Goal: Information Seeking & Learning: Find specific fact

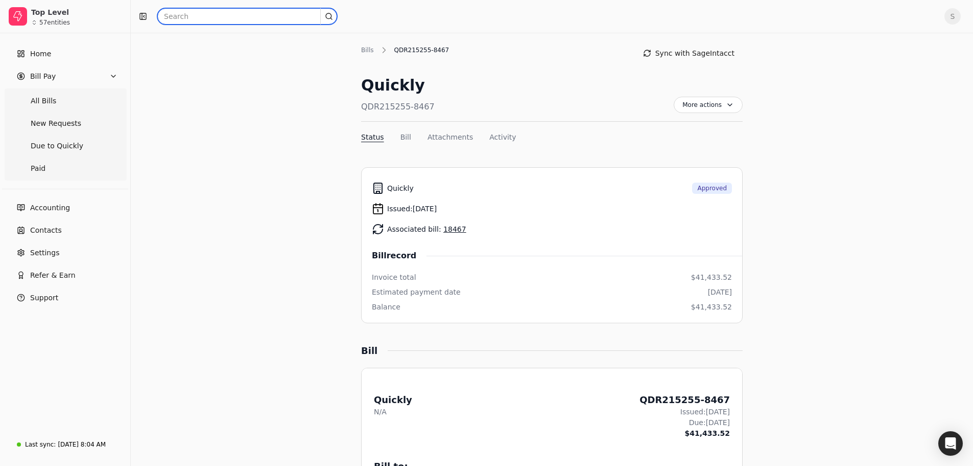
scroll to position [255, 0]
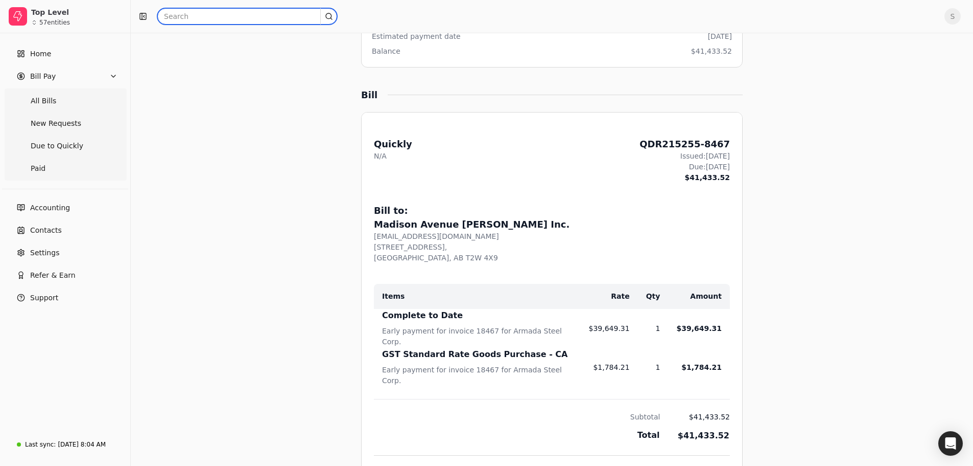
drag, startPoint x: 0, startPoint y: 0, endPoint x: 226, endPoint y: 14, distance: 226.8
click at [226, 14] on input "text" at bounding box center [247, 16] width 180 height 16
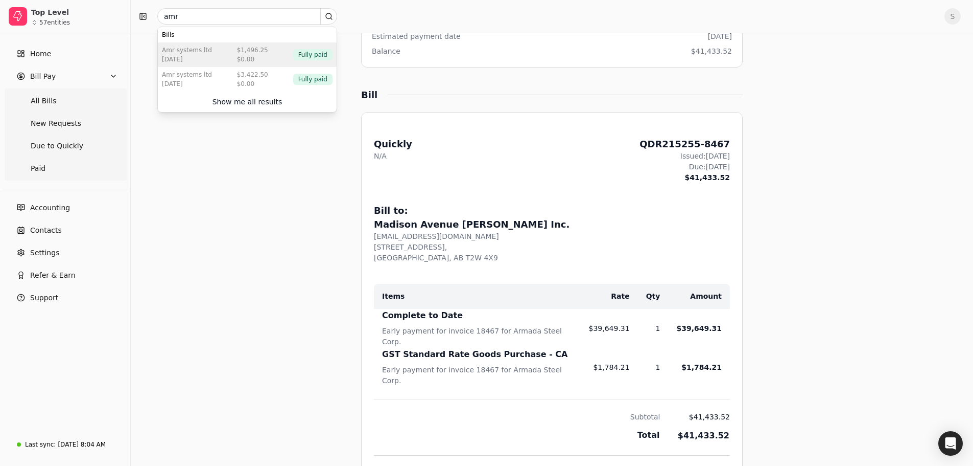
click at [197, 60] on div "[DATE]" at bounding box center [187, 59] width 50 height 9
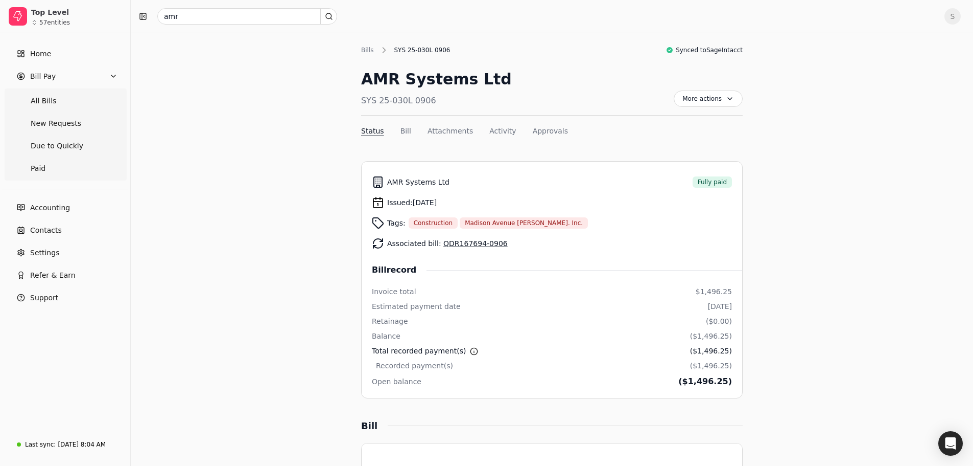
click at [456, 243] on link "QDR167694-0906" at bounding box center [476, 243] width 64 height 8
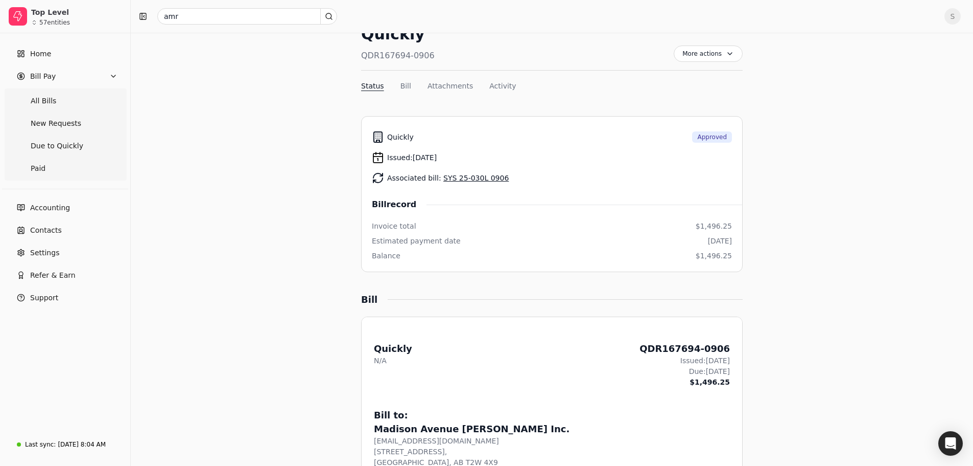
scroll to position [102, 0]
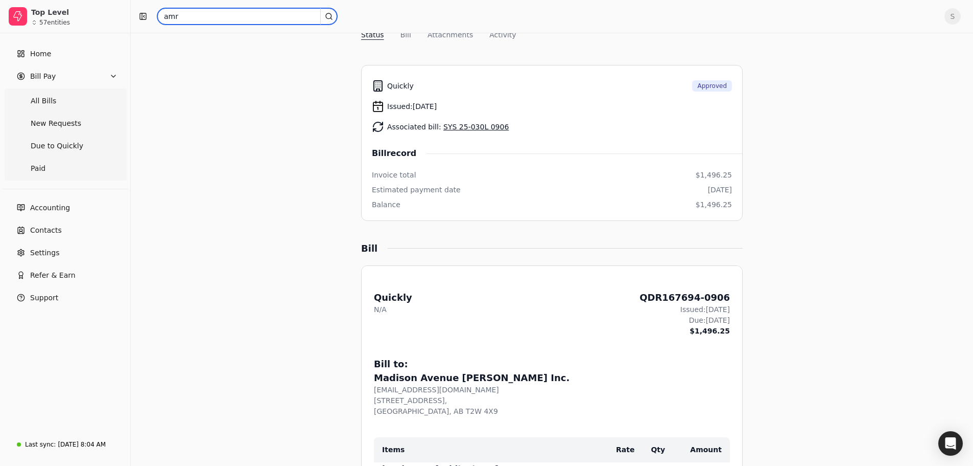
click at [192, 24] on input "amr" at bounding box center [247, 16] width 180 height 16
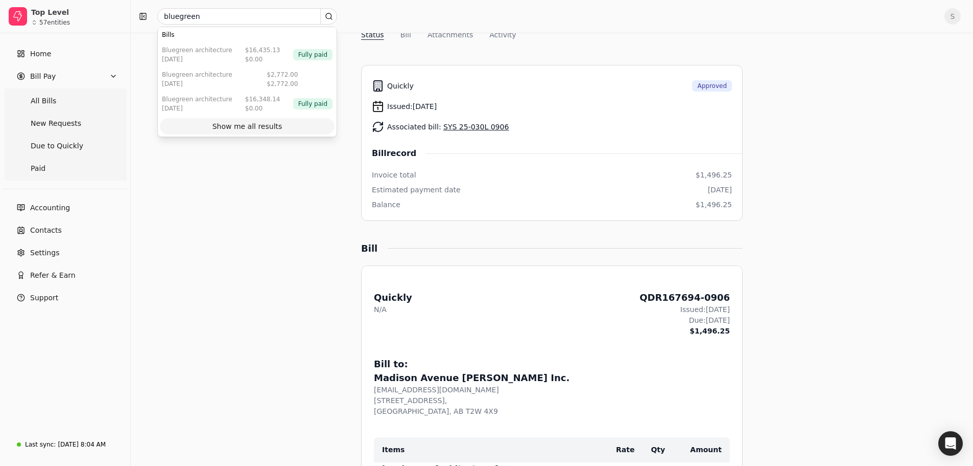
click at [221, 128] on div "Show me all results" at bounding box center [248, 126] width 70 height 11
click at [39, 101] on span "All Bills" at bounding box center [44, 101] width 26 height 11
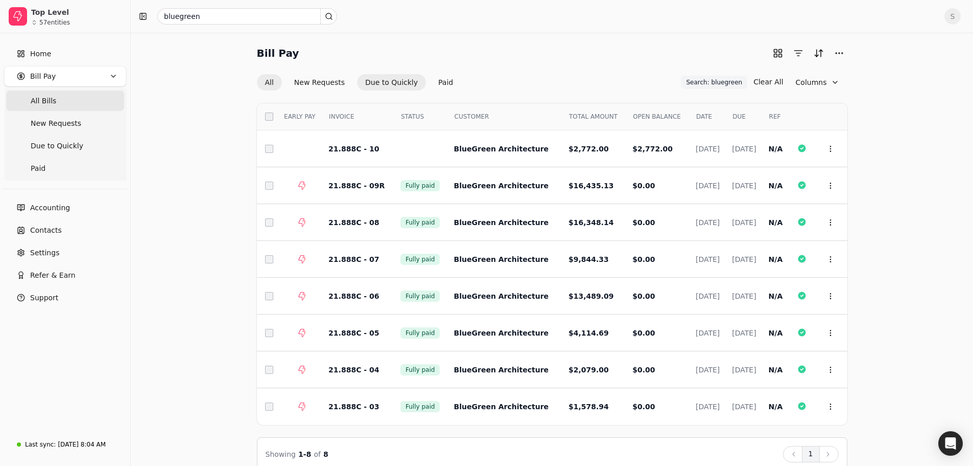
click at [395, 85] on button "Due to Quickly" at bounding box center [391, 82] width 69 height 16
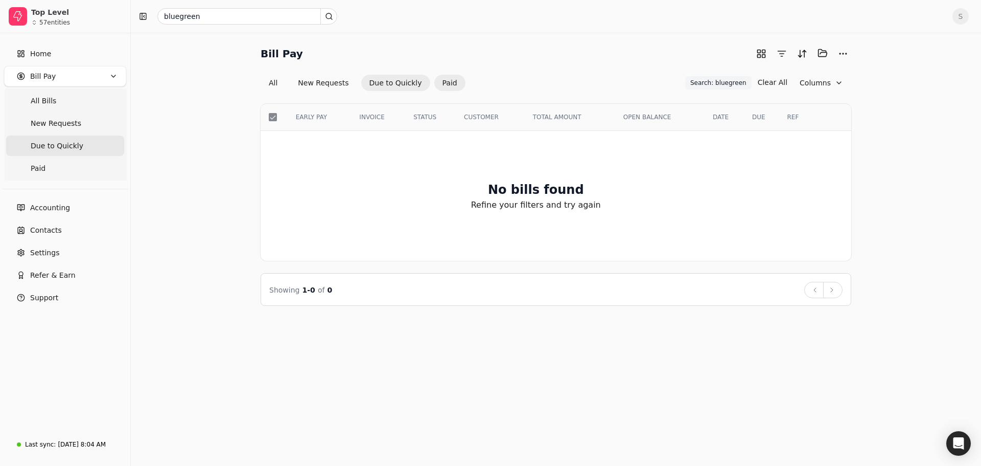
click at [448, 81] on button "Paid" at bounding box center [449, 83] width 31 height 16
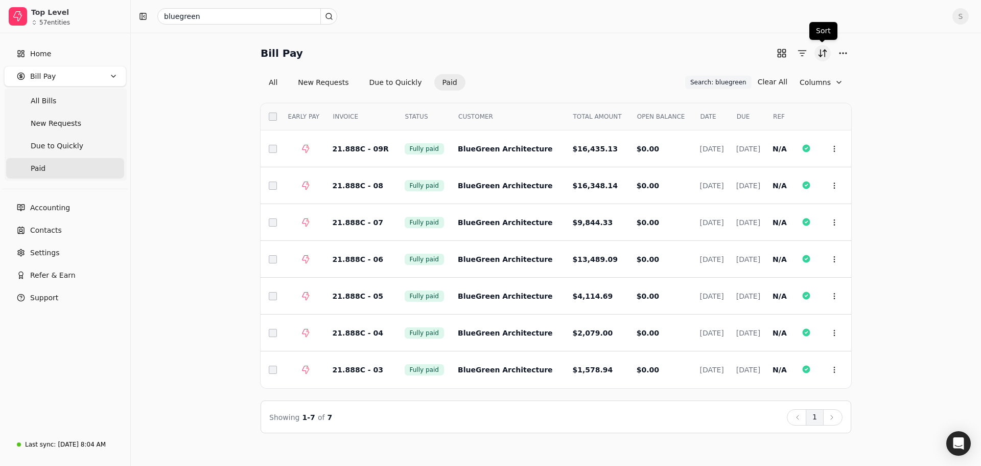
click at [826, 53] on button "Sort" at bounding box center [823, 53] width 16 height 16
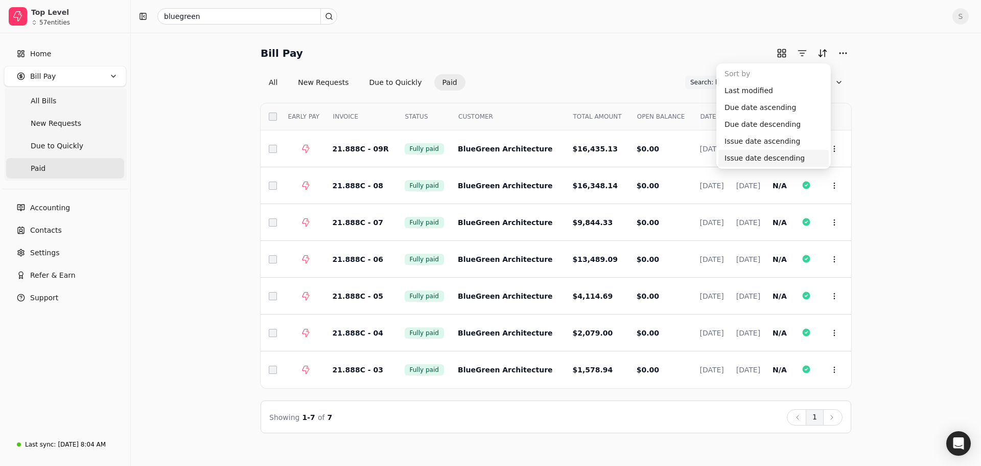
click at [762, 153] on div "Issue date descending" at bounding box center [773, 158] width 110 height 17
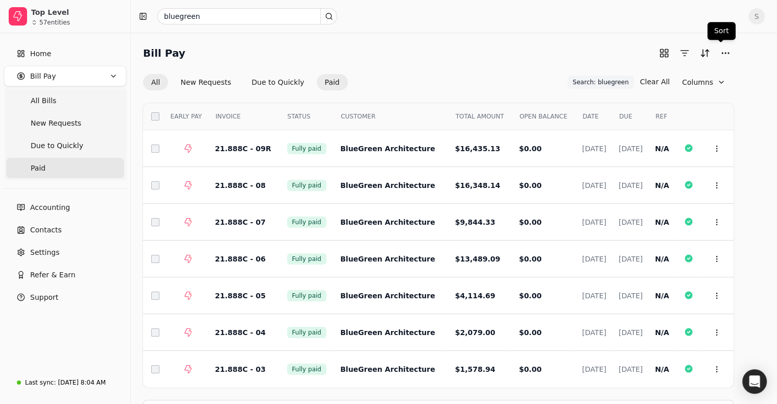
click at [168, 86] on button "All" at bounding box center [155, 82] width 25 height 16
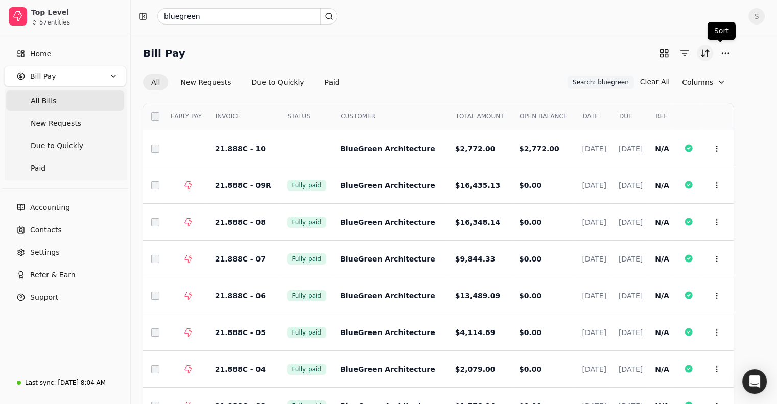
click at [713, 54] on button "Sort" at bounding box center [705, 53] width 16 height 16
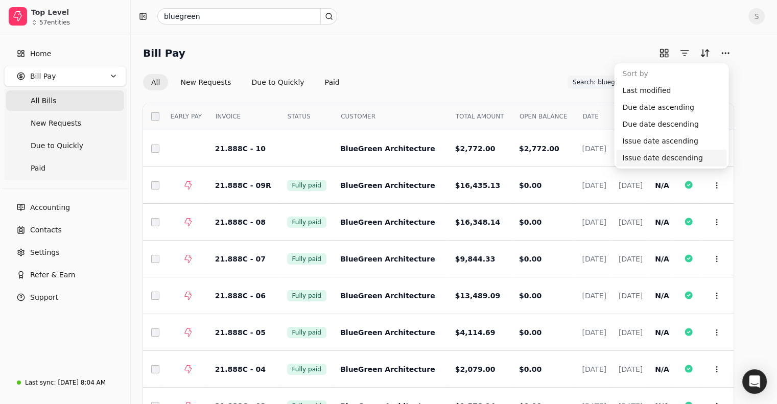
click at [640, 157] on div "Issue date descending" at bounding box center [671, 158] width 110 height 17
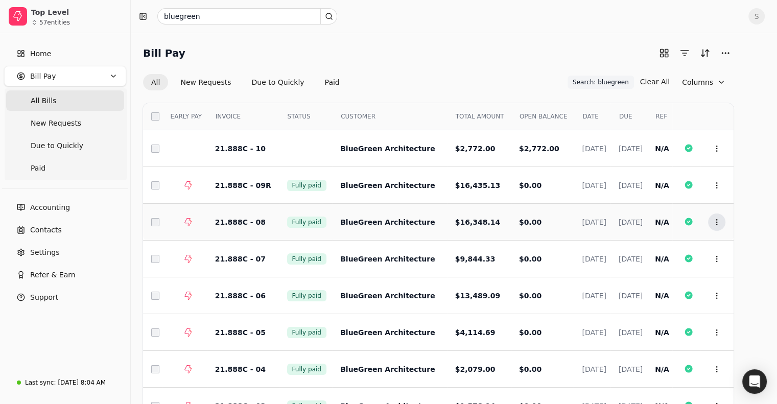
click at [721, 220] on icon at bounding box center [717, 222] width 8 height 8
click at [666, 251] on li "Open" at bounding box center [684, 247] width 126 height 19
click at [721, 183] on icon at bounding box center [717, 185] width 8 height 8
click at [655, 205] on span "Open" at bounding box center [650, 210] width 19 height 11
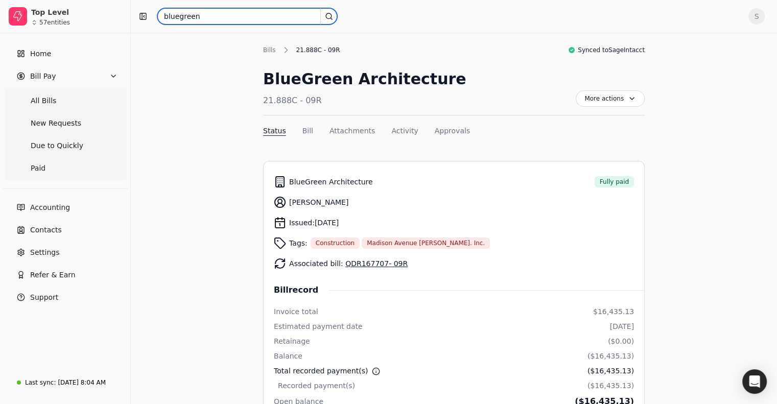
click at [204, 12] on input "bluegreen" at bounding box center [247, 16] width 180 height 16
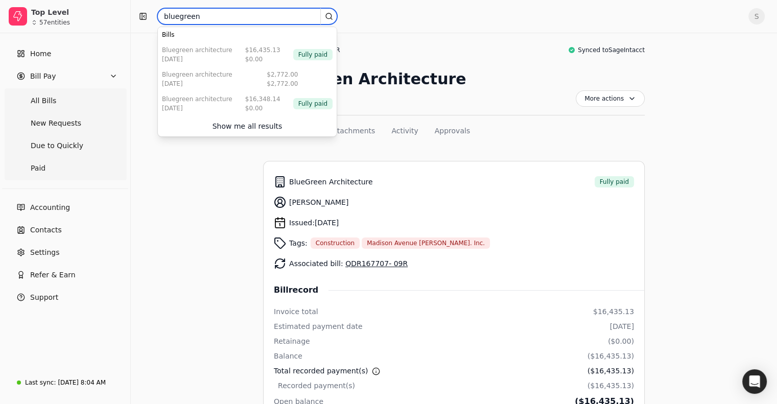
click at [204, 12] on input "bluegreen" at bounding box center [247, 16] width 180 height 16
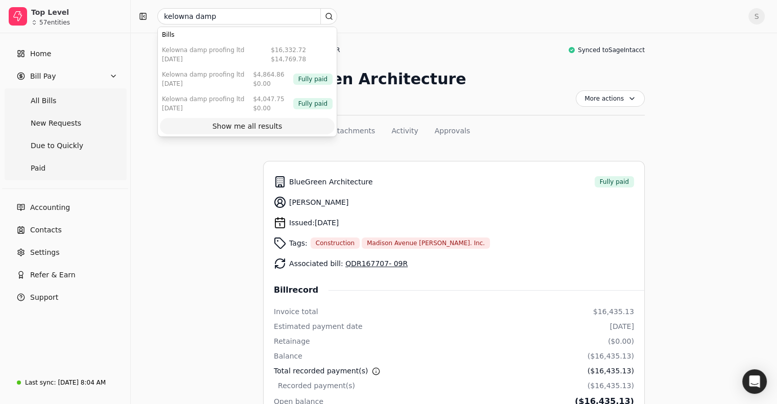
click at [210, 125] on button "Show me all results" at bounding box center [247, 126] width 175 height 16
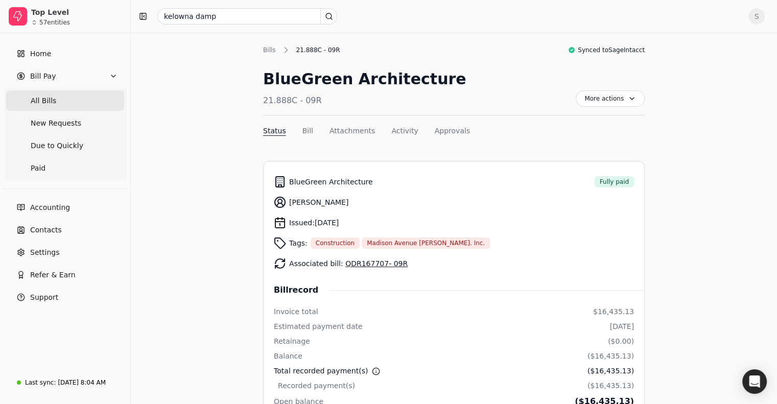
click at [55, 100] on Bills "All Bills" at bounding box center [65, 100] width 118 height 20
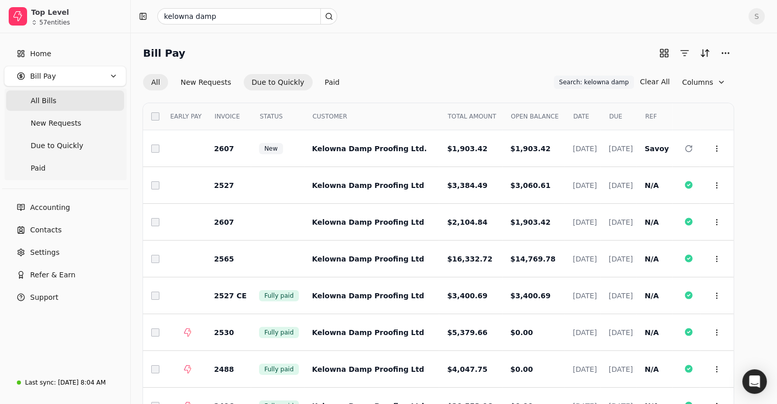
click at [268, 84] on button "Due to Quickly" at bounding box center [278, 82] width 69 height 16
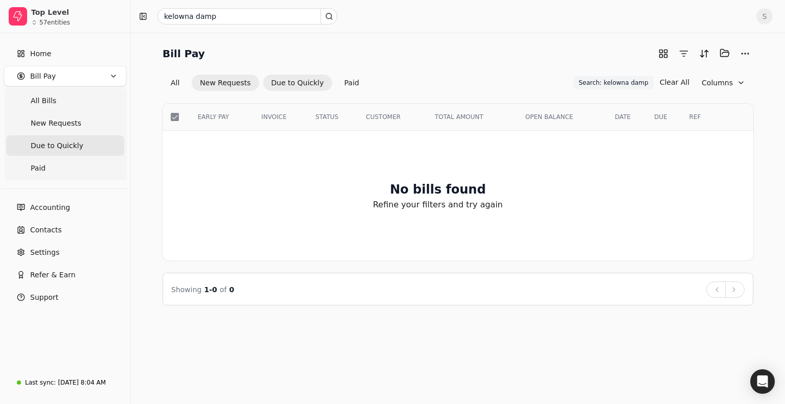
click at [221, 84] on button "New Requests" at bounding box center [225, 83] width 67 height 16
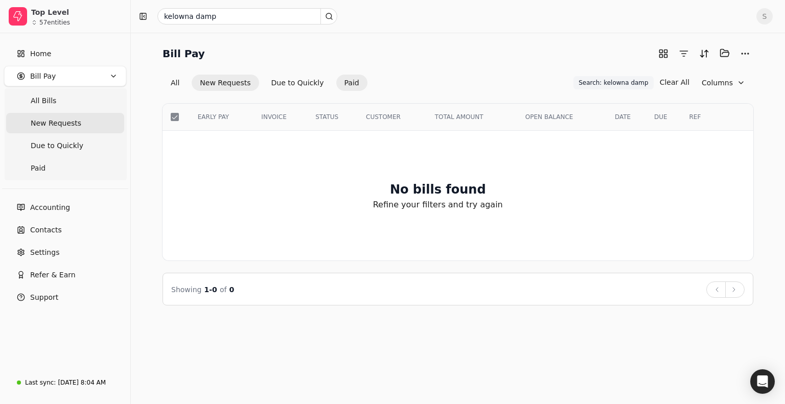
click at [347, 86] on button "Paid" at bounding box center [351, 83] width 31 height 16
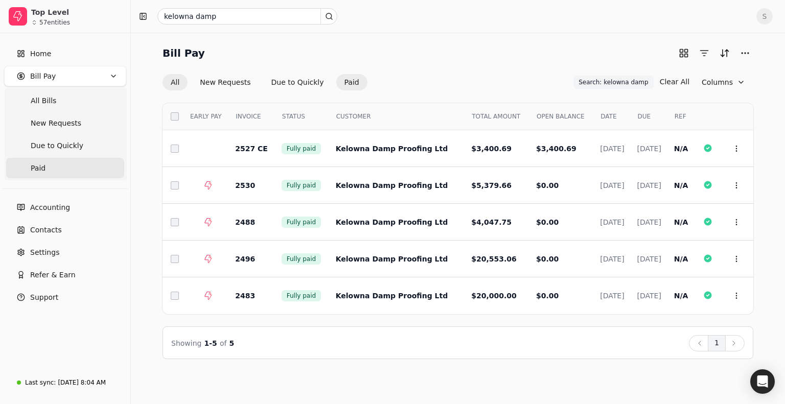
click at [172, 80] on button "All" at bounding box center [174, 82] width 25 height 16
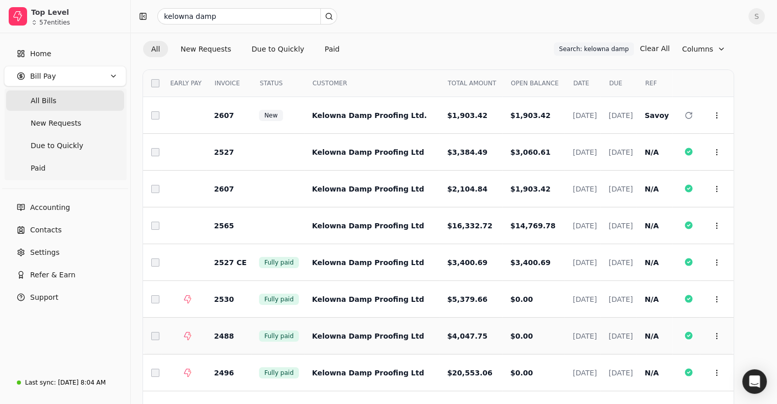
scroll to position [51, 0]
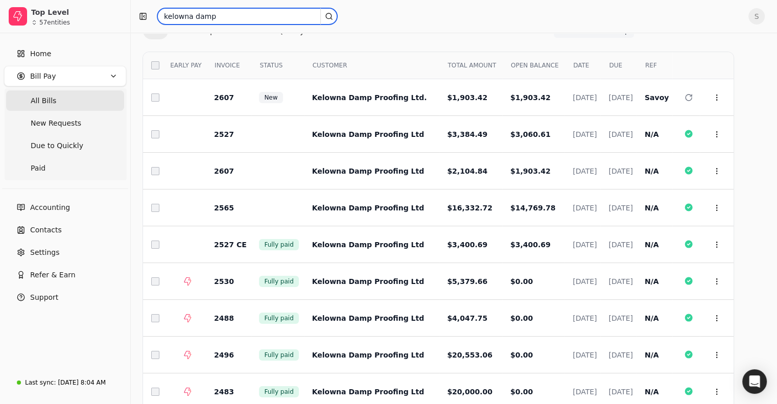
click at [223, 23] on input "kelowna damp" at bounding box center [247, 16] width 180 height 16
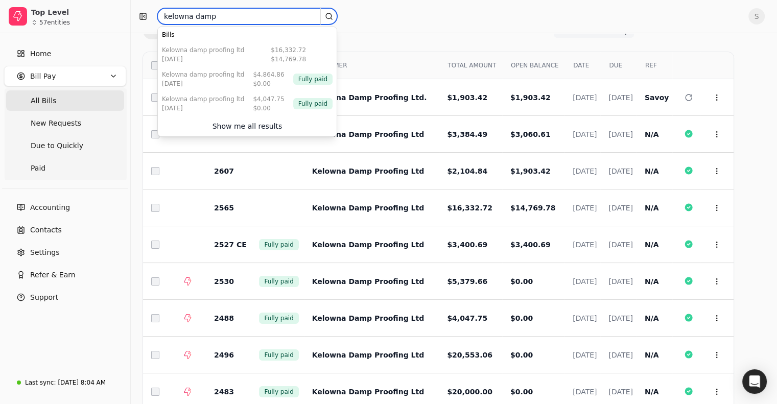
click at [223, 23] on input "kelowna damp" at bounding box center [247, 16] width 180 height 16
type input "f"
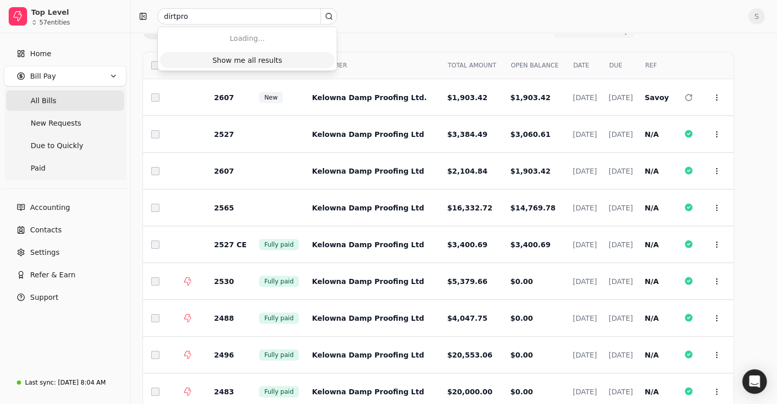
click at [231, 59] on div "Show me all results" at bounding box center [248, 60] width 70 height 11
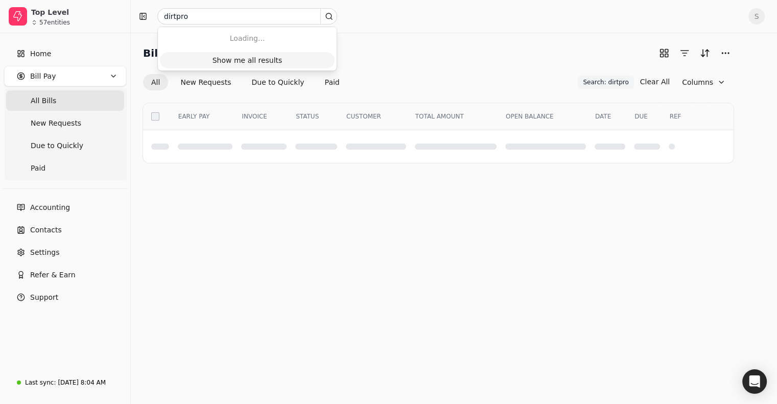
scroll to position [0, 0]
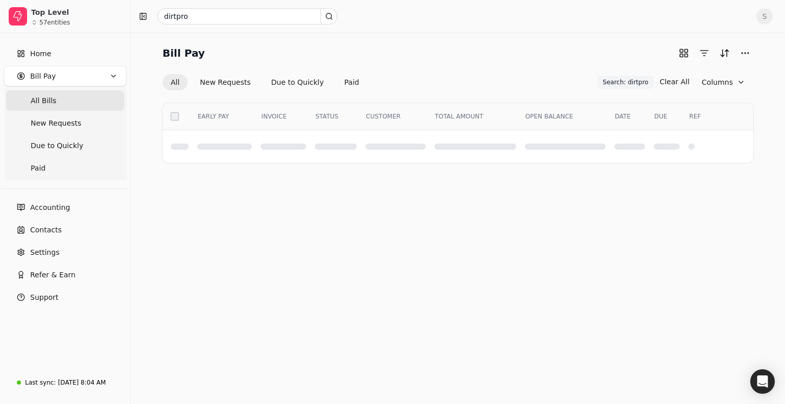
click at [35, 103] on span "All Bills" at bounding box center [44, 101] width 26 height 11
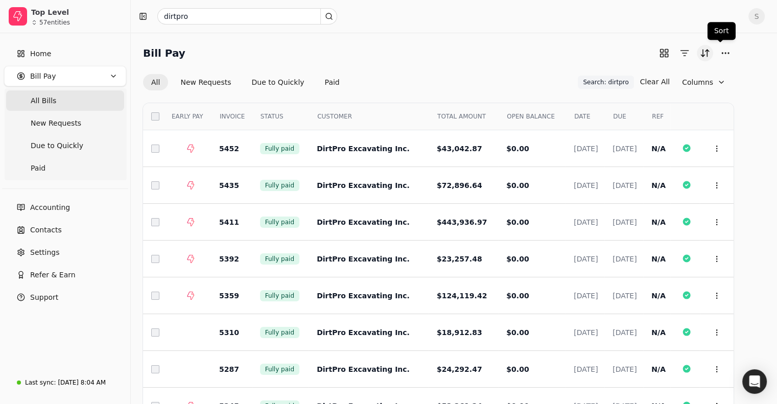
click at [713, 52] on button "Sort" at bounding box center [705, 53] width 16 height 16
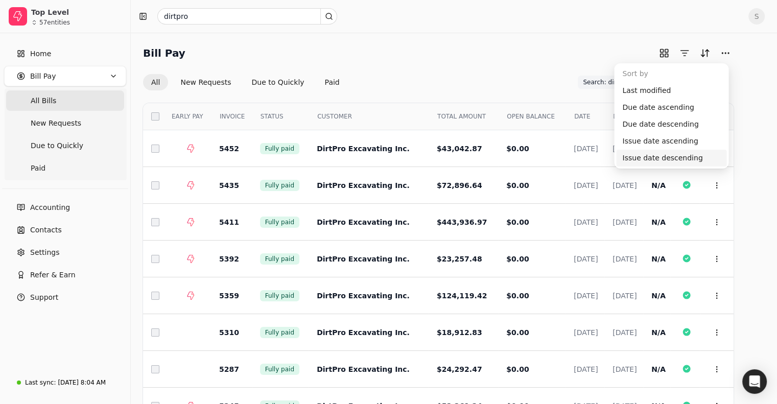
click at [647, 165] on div "Issue date descending" at bounding box center [671, 158] width 110 height 17
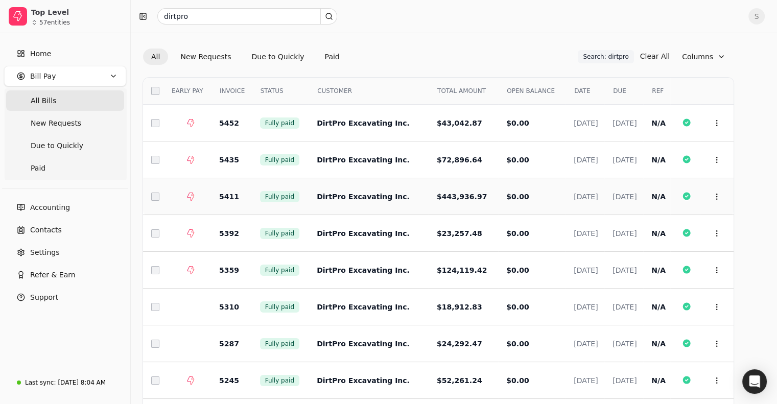
scroll to position [12, 0]
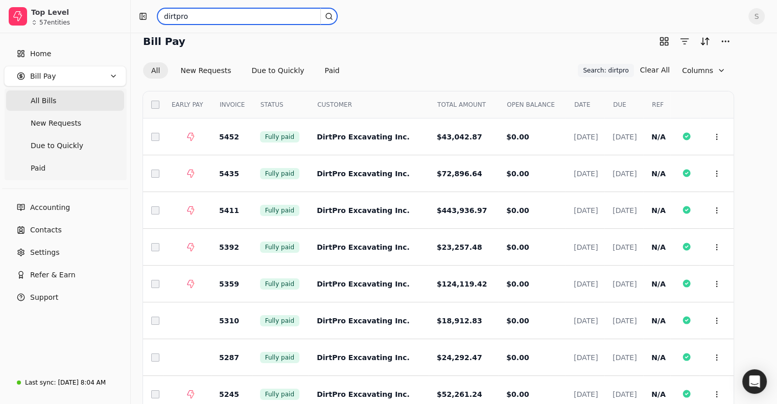
click at [197, 18] on input "dirtpro" at bounding box center [247, 16] width 180 height 16
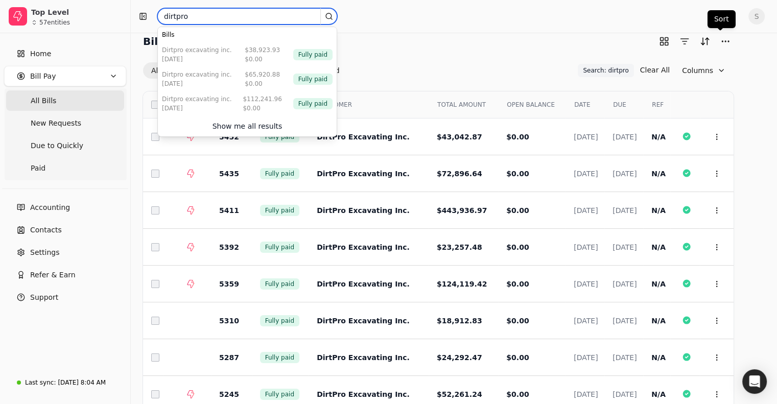
click at [197, 18] on input "dirtpro" at bounding box center [247, 16] width 180 height 16
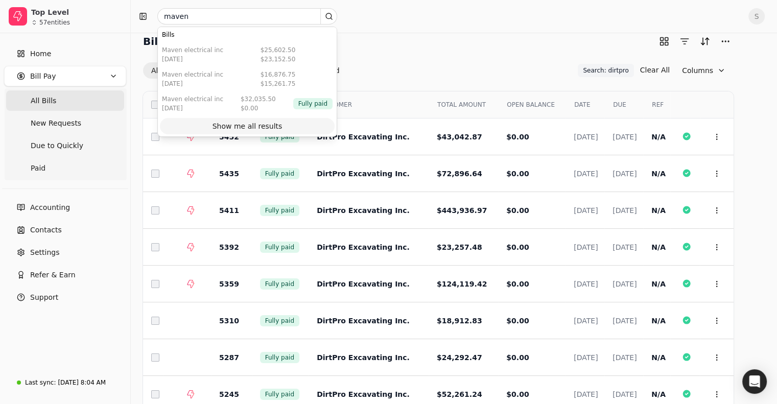
click at [228, 125] on div "Show me all results" at bounding box center [248, 126] width 70 height 11
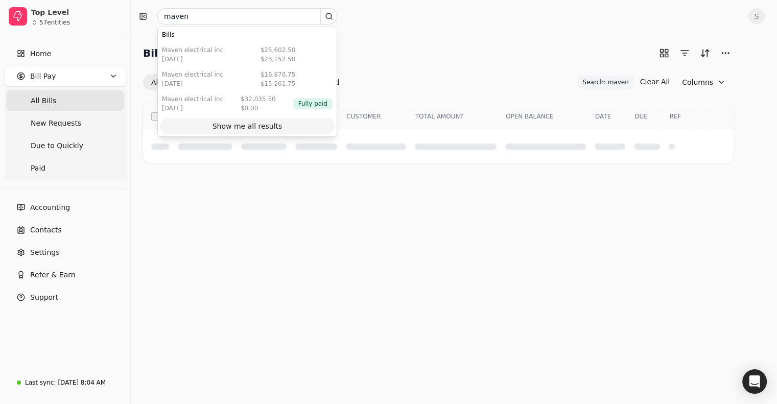
scroll to position [0, 0]
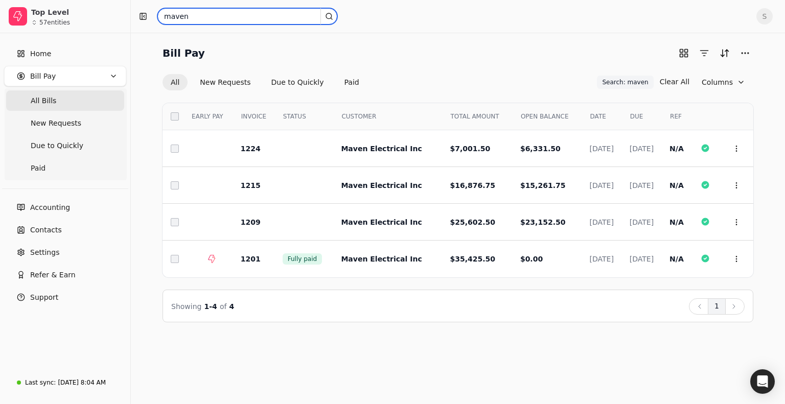
click at [198, 18] on input "maven" at bounding box center [247, 16] width 180 height 16
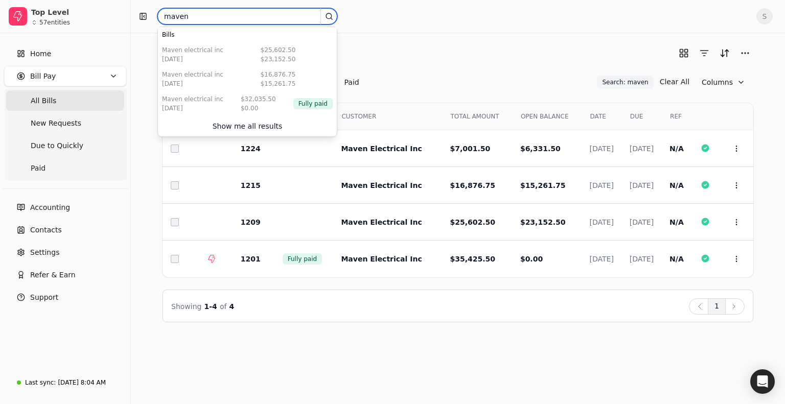
click at [198, 18] on input "maven" at bounding box center [247, 16] width 180 height 16
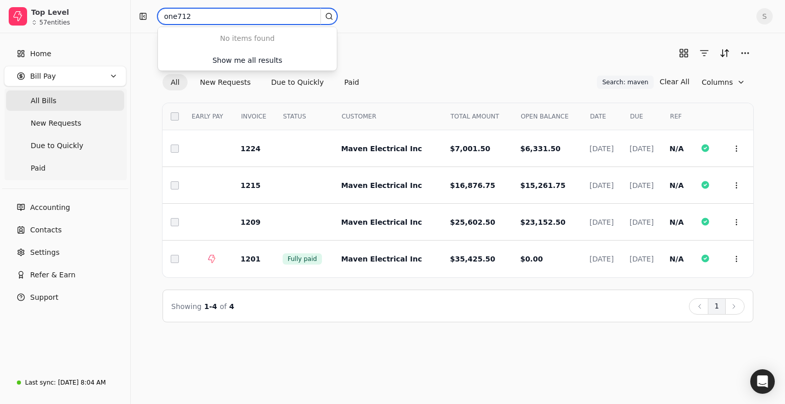
click at [184, 16] on input "one712" at bounding box center [247, 16] width 180 height 16
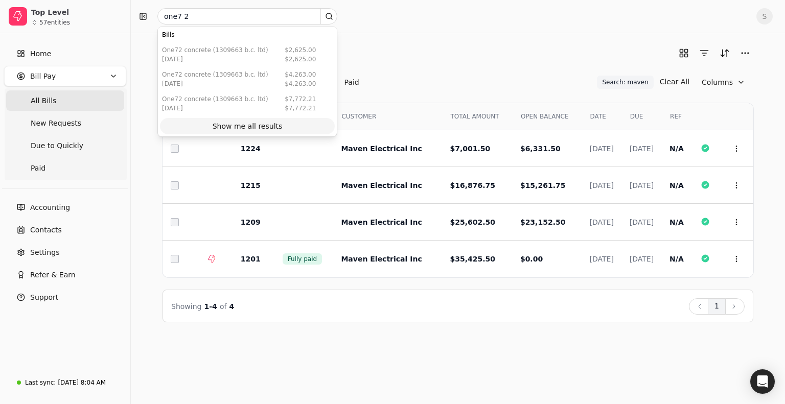
click at [232, 129] on div "Show me all results" at bounding box center [248, 126] width 70 height 11
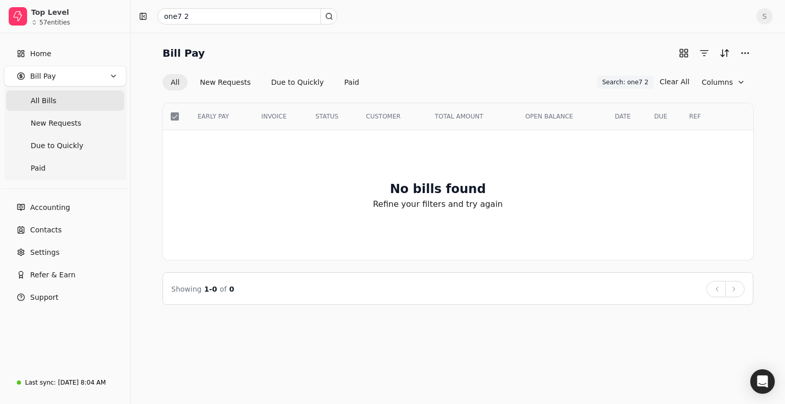
click at [46, 96] on span "All Bills" at bounding box center [44, 101] width 26 height 11
click at [222, 87] on button "New Requests" at bounding box center [225, 82] width 67 height 16
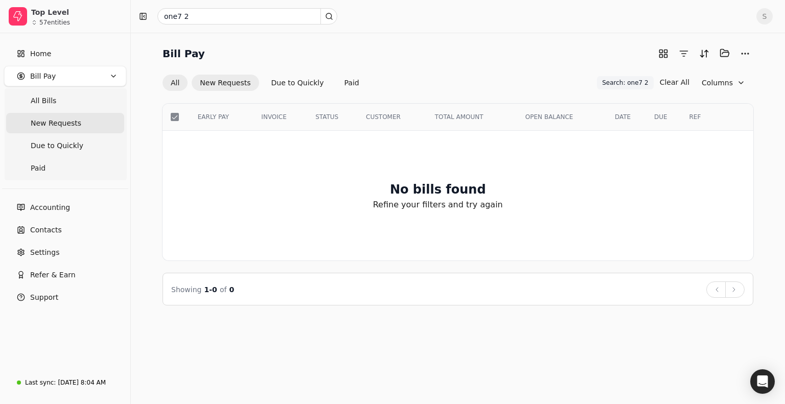
click at [169, 84] on button "All" at bounding box center [174, 83] width 25 height 16
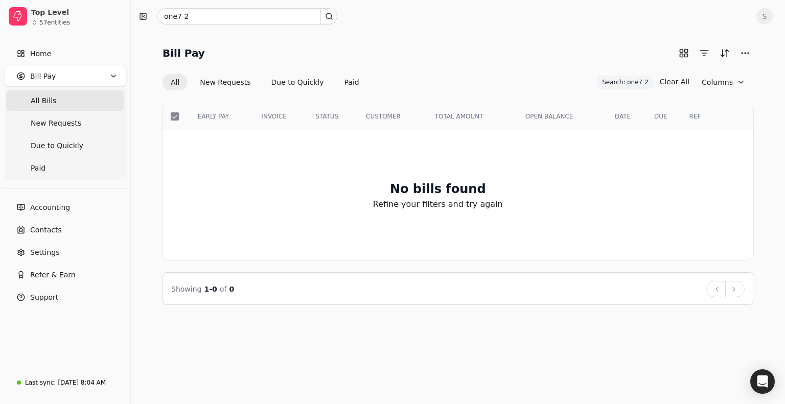
click at [180, 82] on button "All" at bounding box center [174, 82] width 25 height 16
click at [280, 85] on button "Due to Quickly" at bounding box center [297, 82] width 69 height 16
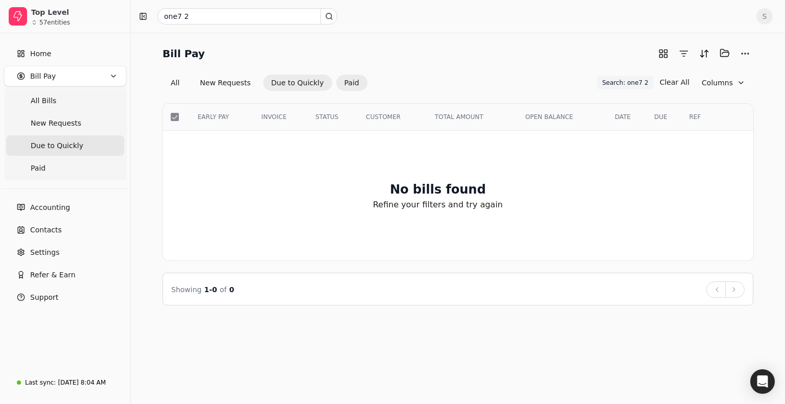
click at [349, 83] on button "Paid" at bounding box center [351, 83] width 31 height 16
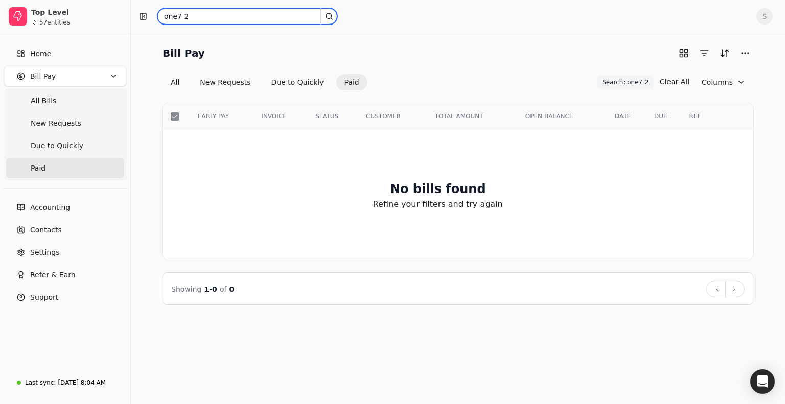
click at [183, 18] on input "one7 2" at bounding box center [247, 16] width 180 height 16
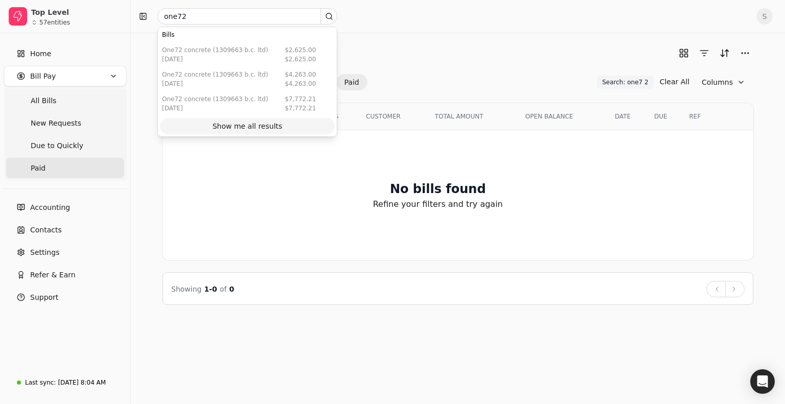
click at [240, 125] on div "Show me all results" at bounding box center [248, 126] width 70 height 11
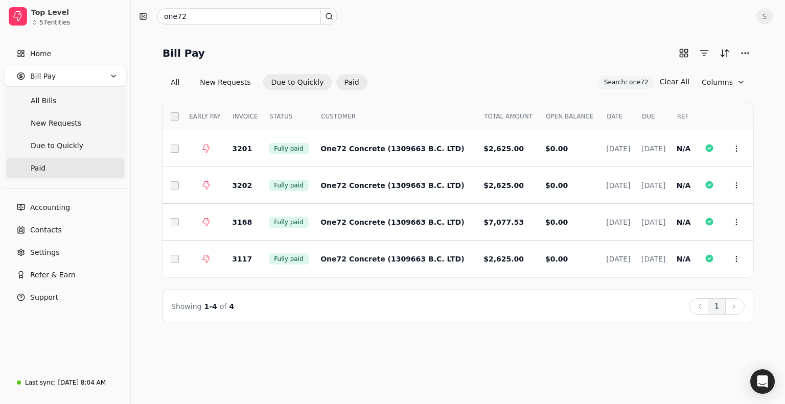
click at [307, 83] on button "Due to Quickly" at bounding box center [297, 82] width 69 height 16
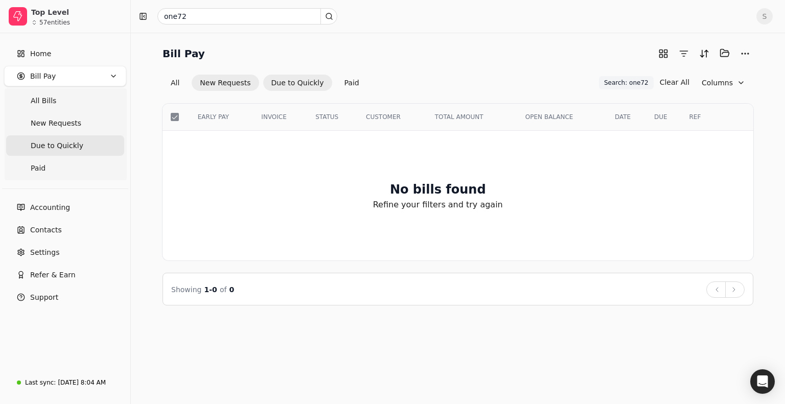
click at [227, 83] on button "New Requests" at bounding box center [225, 83] width 67 height 16
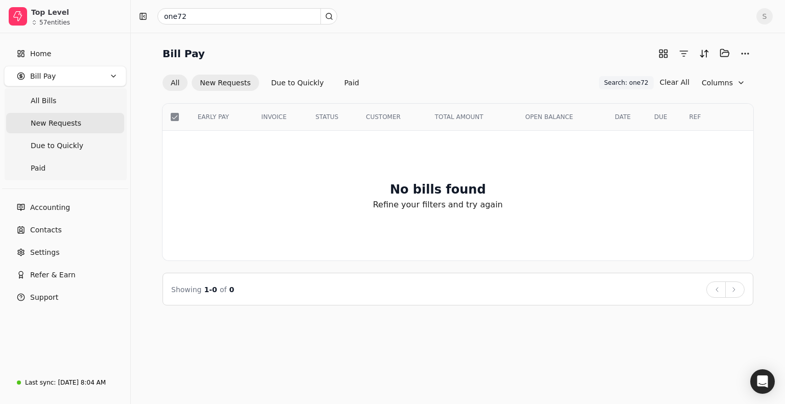
click at [180, 79] on button "All" at bounding box center [174, 83] width 25 height 16
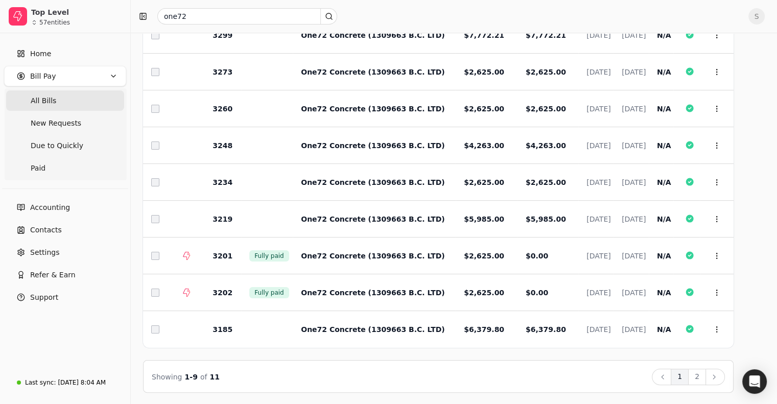
scroll to position [114, 0]
click at [706, 382] on button "2" at bounding box center [697, 376] width 18 height 16
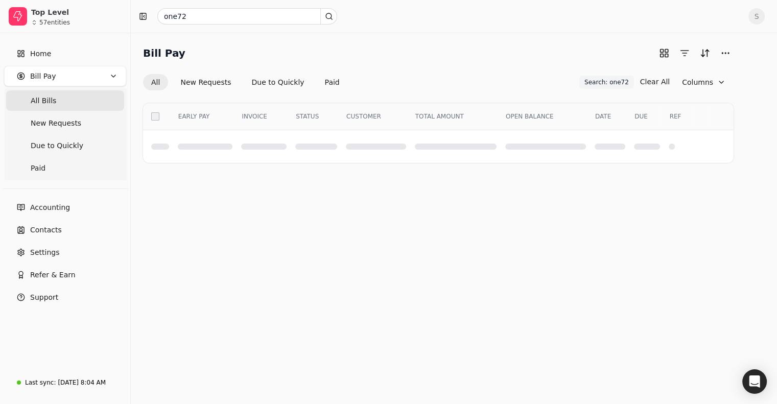
scroll to position [0, 0]
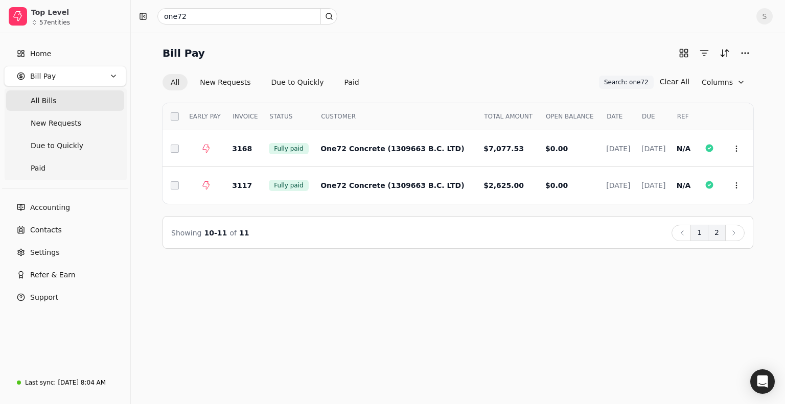
click at [699, 236] on button "1" at bounding box center [699, 233] width 18 height 16
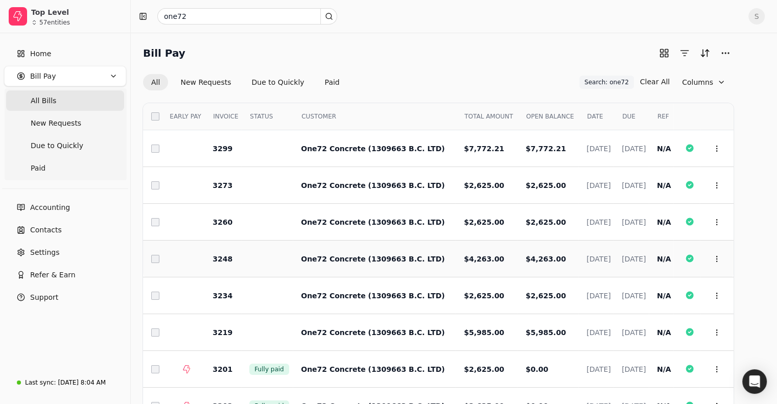
scroll to position [102, 0]
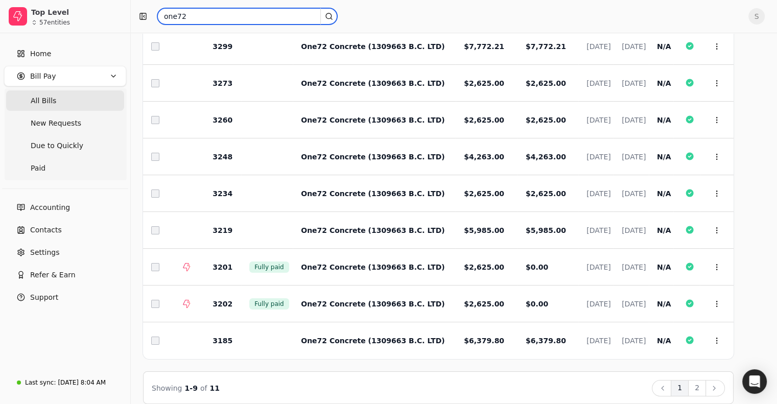
click at [174, 13] on input "one72" at bounding box center [247, 16] width 180 height 16
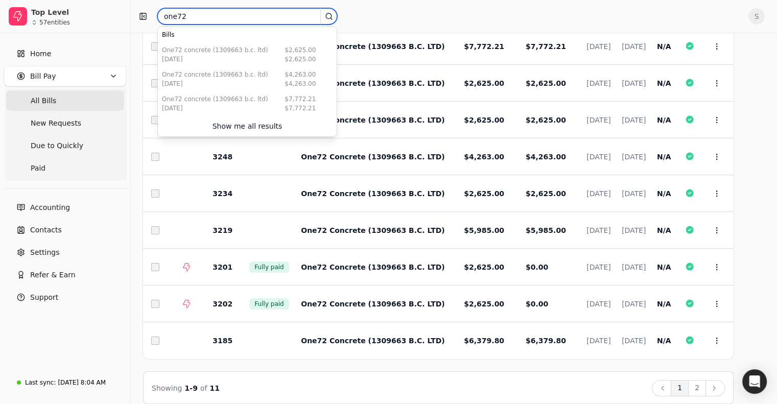
click at [193, 17] on input "one72" at bounding box center [247, 16] width 180 height 16
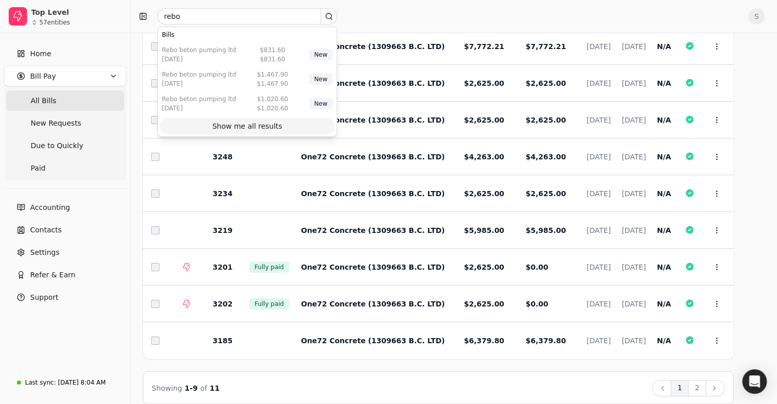
click at [221, 125] on div "Show me all results" at bounding box center [248, 126] width 70 height 11
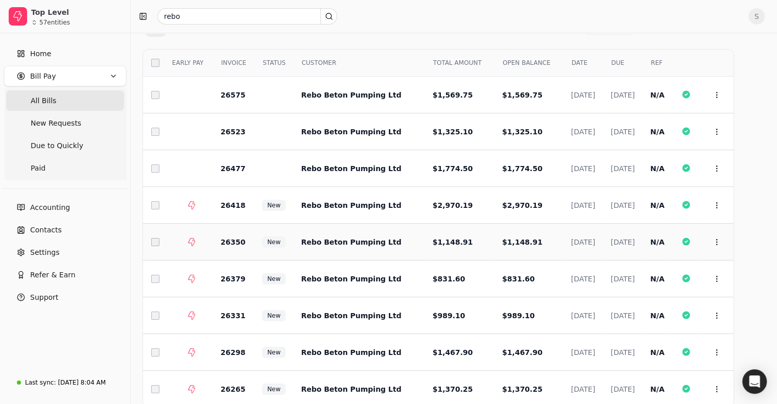
scroll to position [0, 0]
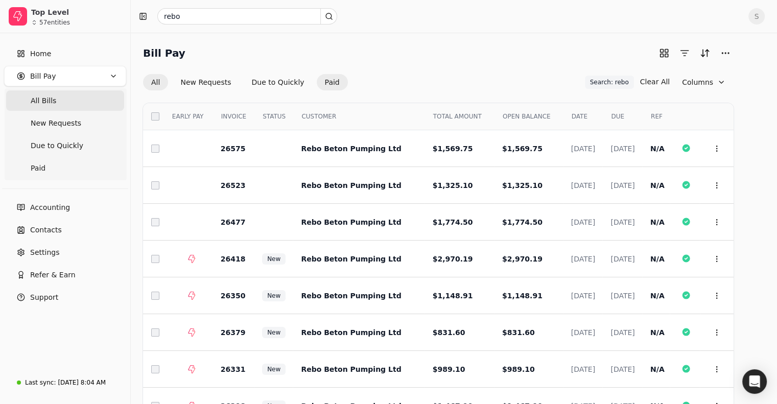
click at [334, 85] on button "Paid" at bounding box center [332, 82] width 31 height 16
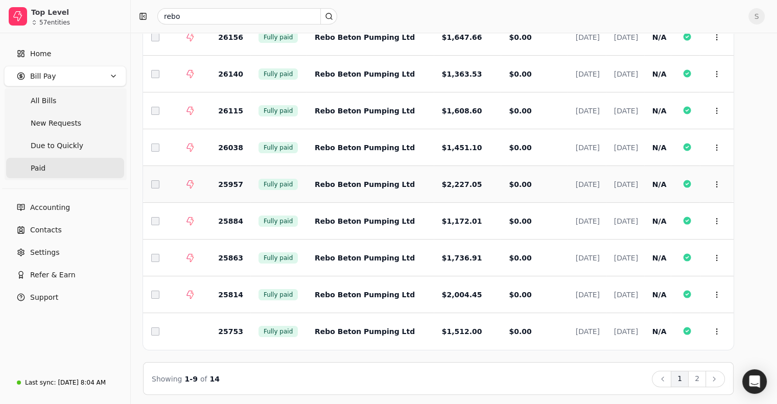
scroll to position [114, 0]
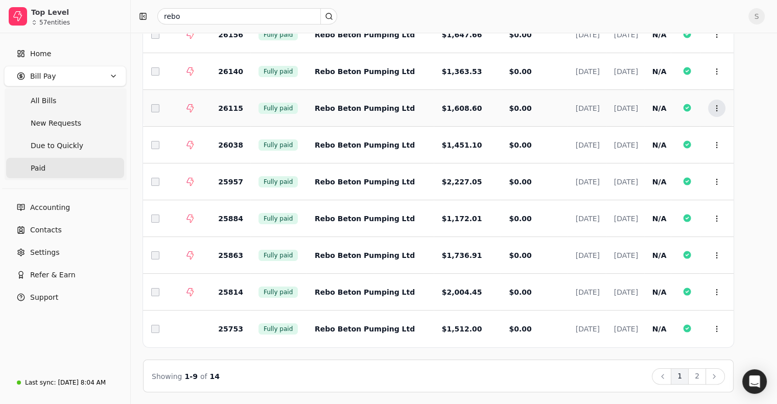
click at [721, 109] on icon at bounding box center [717, 108] width 8 height 8
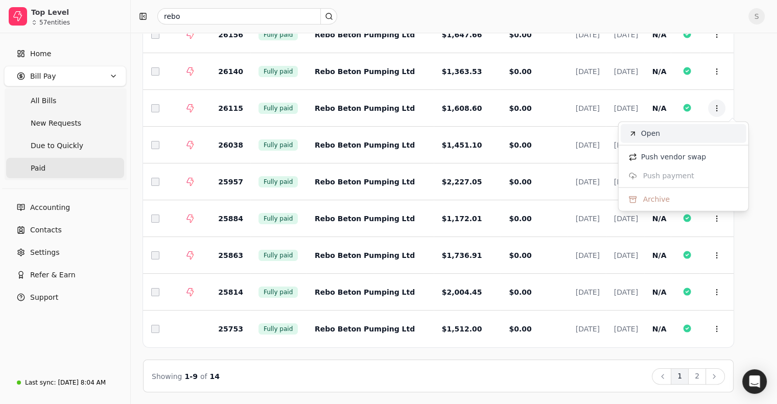
click at [650, 136] on span "Open" at bounding box center [650, 133] width 19 height 11
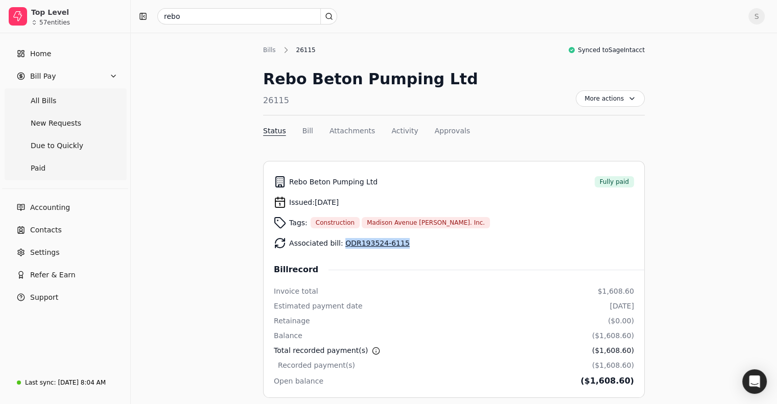
drag, startPoint x: 401, startPoint y: 243, endPoint x: 340, endPoint y: 242, distance: 60.8
click at [340, 242] on div "Associated bill: QDR193524-6115" at bounding box center [454, 243] width 360 height 20
copy link "QDR193524-6115"
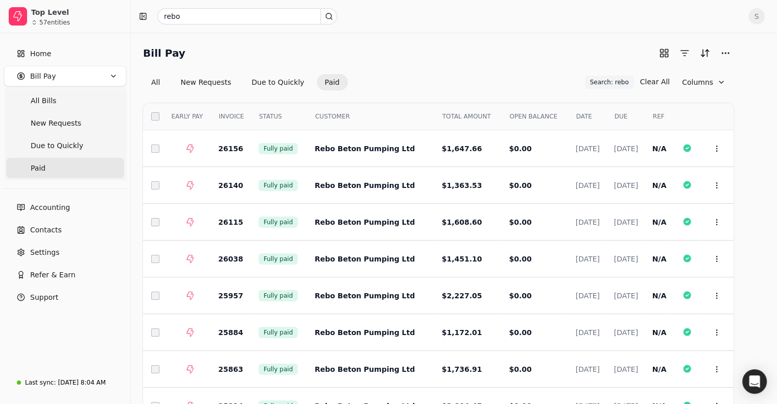
scroll to position [114, 0]
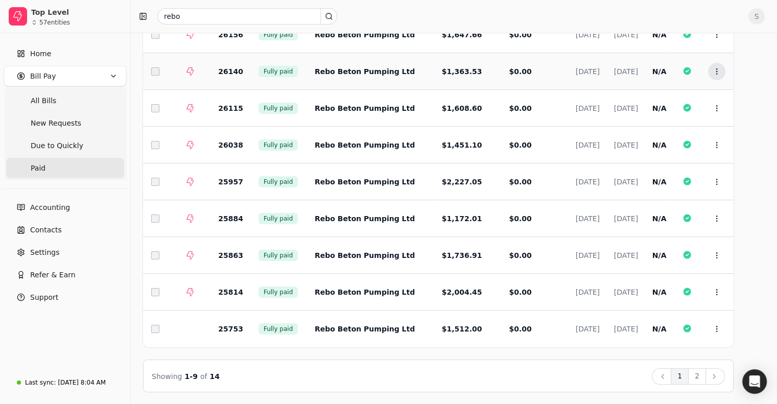
click at [721, 71] on icon at bounding box center [717, 71] width 8 height 8
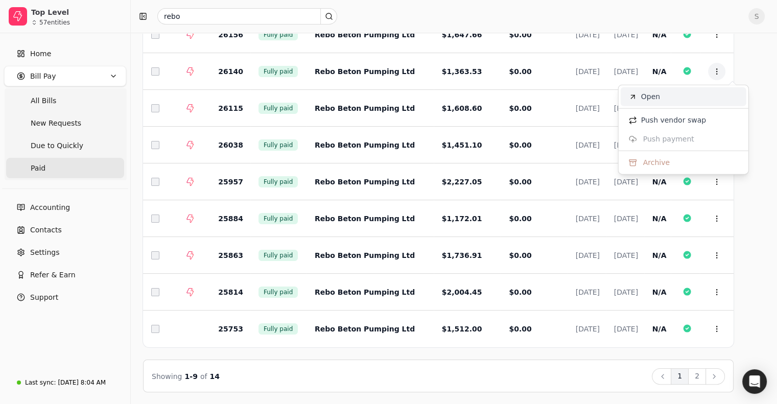
click at [656, 91] on span "Open" at bounding box center [650, 96] width 19 height 11
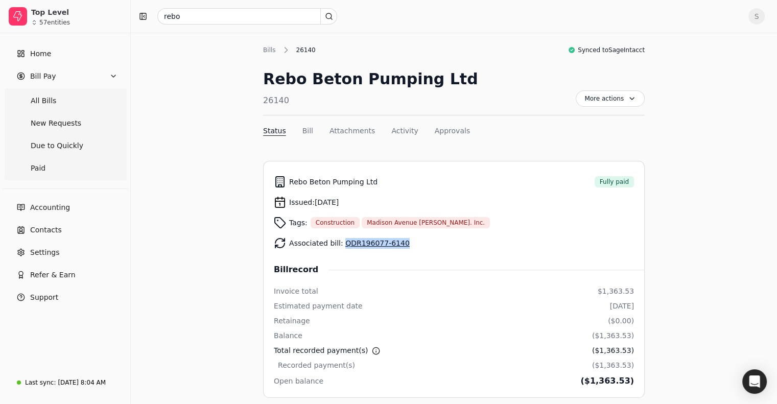
drag, startPoint x: 387, startPoint y: 245, endPoint x: 339, endPoint y: 246, distance: 47.5
click at [339, 246] on div "Associated bill: QDR196077-6140" at bounding box center [454, 243] width 360 height 20
copy link "QDR196077-6140"
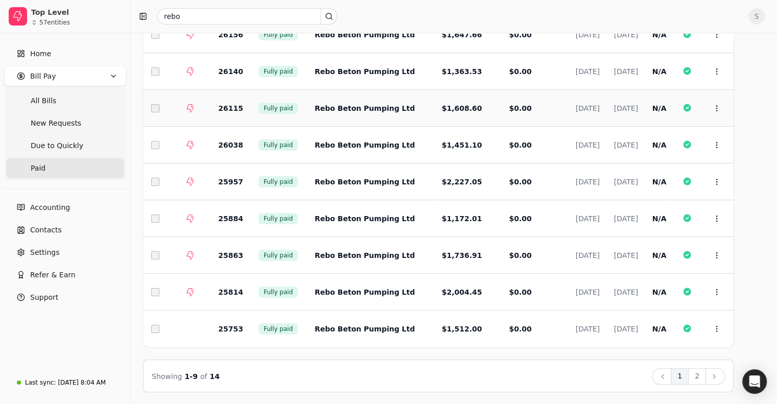
scroll to position [63, 0]
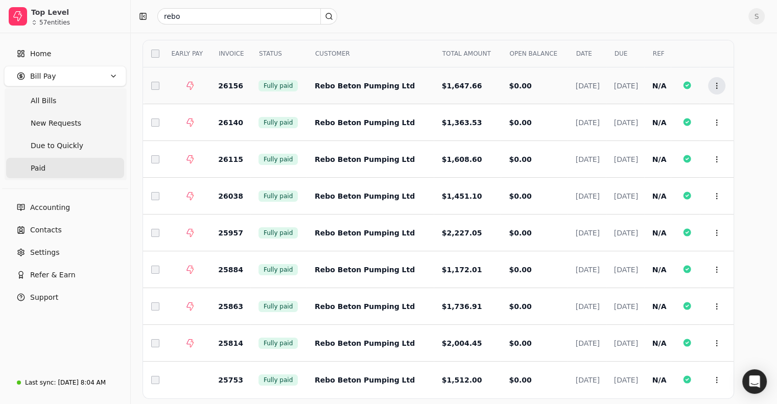
click at [721, 87] on icon at bounding box center [717, 86] width 8 height 8
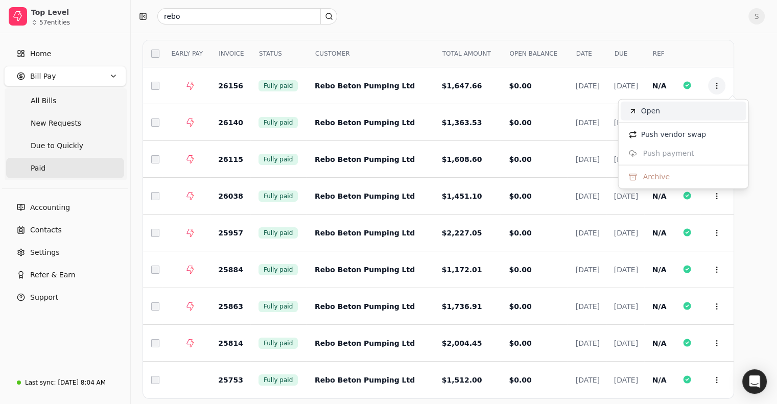
click at [662, 109] on li "Open" at bounding box center [684, 111] width 126 height 19
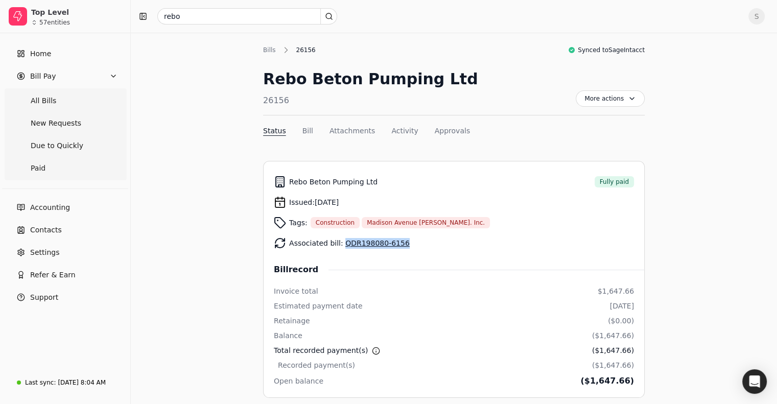
drag, startPoint x: 399, startPoint y: 244, endPoint x: 340, endPoint y: 244, distance: 58.8
click at [340, 244] on div "Associated bill: QDR198080-6156" at bounding box center [454, 243] width 360 height 20
copy link "QDR198080-6156"
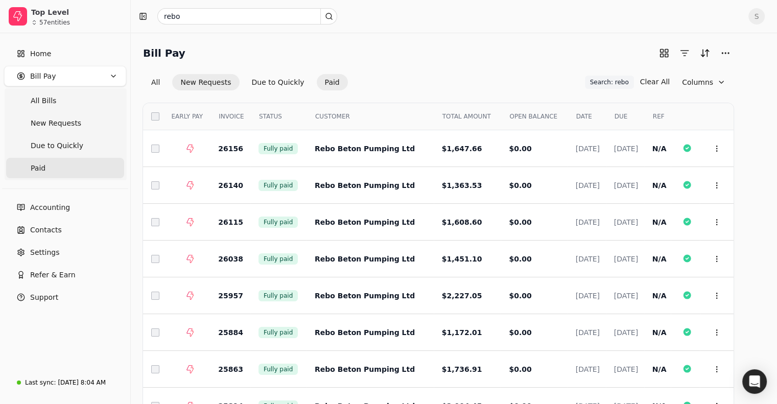
click at [213, 84] on button "New Requests" at bounding box center [205, 82] width 67 height 16
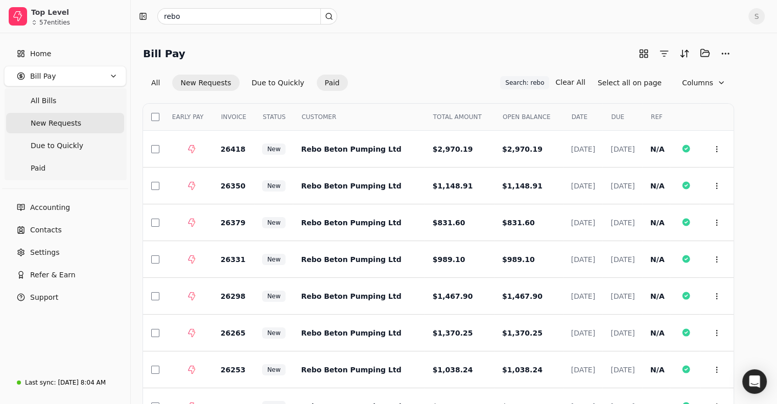
click at [343, 78] on button "Paid" at bounding box center [332, 83] width 31 height 16
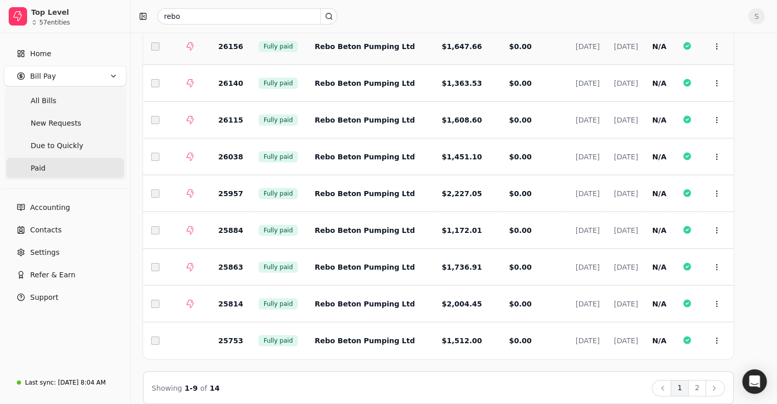
scroll to position [114, 0]
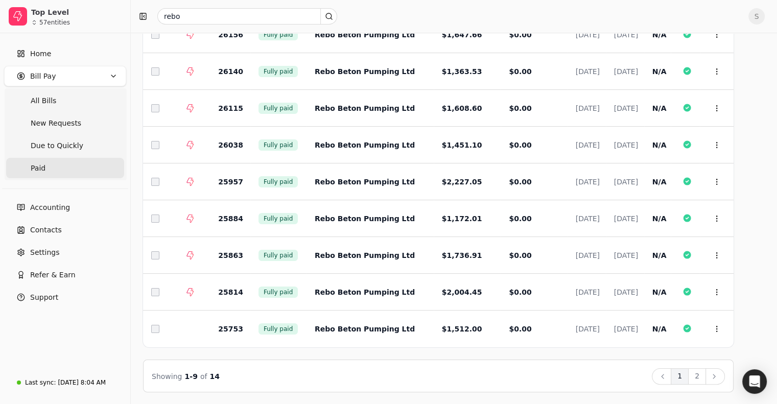
drag, startPoint x: 713, startPoint y: 376, endPoint x: 462, endPoint y: 333, distance: 254.5
click at [706, 376] on button "2" at bounding box center [697, 376] width 18 height 16
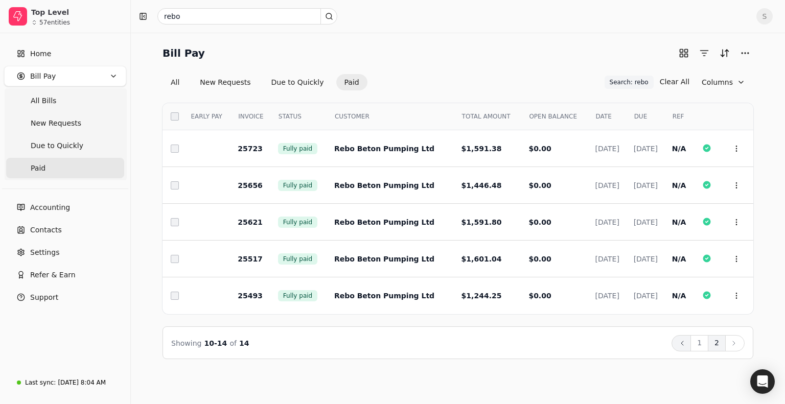
click at [691, 345] on button "Back" at bounding box center [680, 343] width 19 height 16
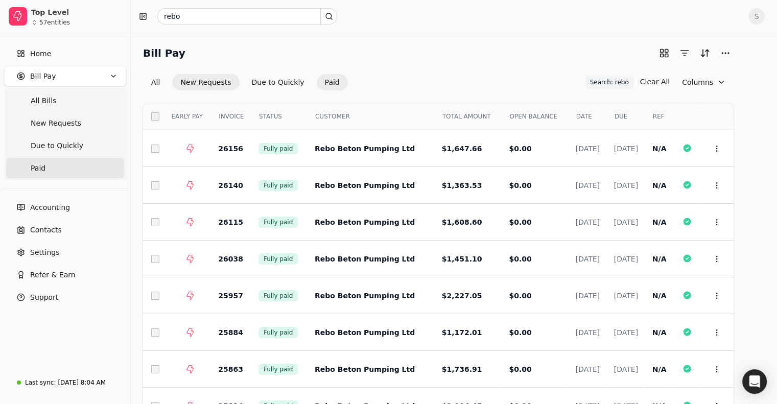
click at [226, 89] on button "New Requests" at bounding box center [205, 82] width 67 height 16
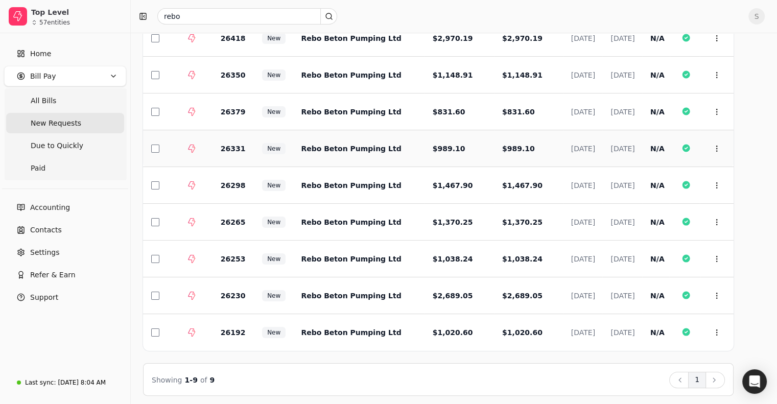
scroll to position [114, 0]
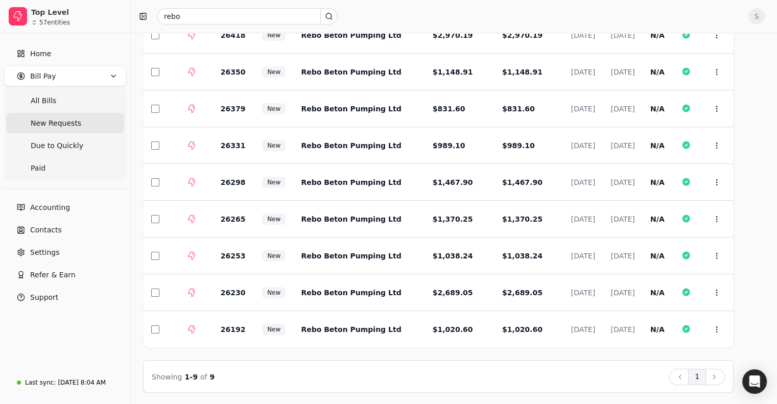
drag, startPoint x: 211, startPoint y: 29, endPoint x: 203, endPoint y: 24, distance: 8.8
click at [211, 29] on div "rebo S" at bounding box center [454, 16] width 646 height 33
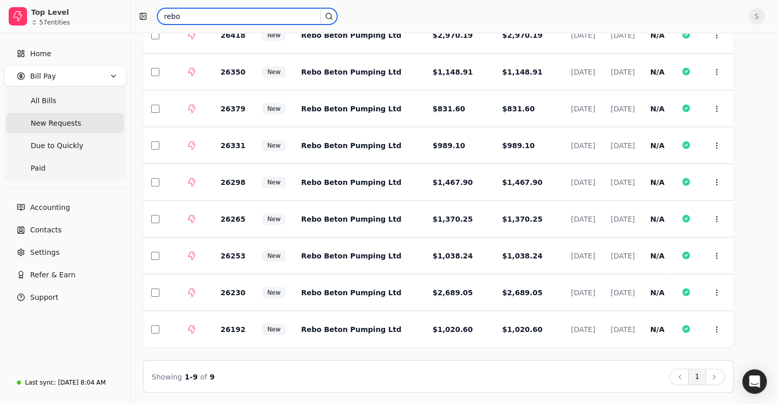
click at [203, 24] on input "rebo" at bounding box center [247, 16] width 180 height 16
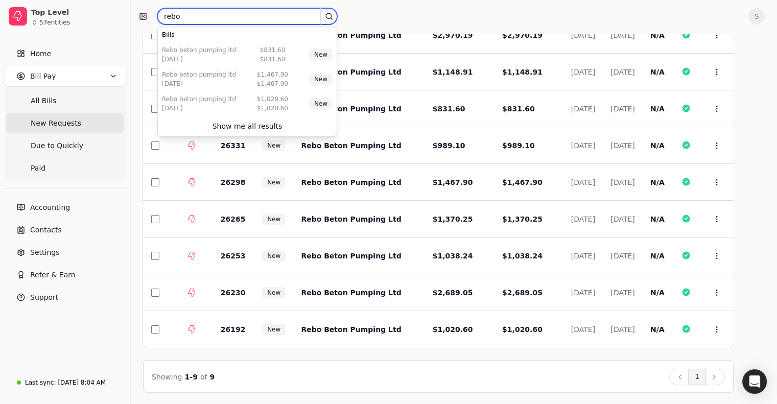
click at [203, 24] on input "rebo" at bounding box center [247, 16] width 180 height 16
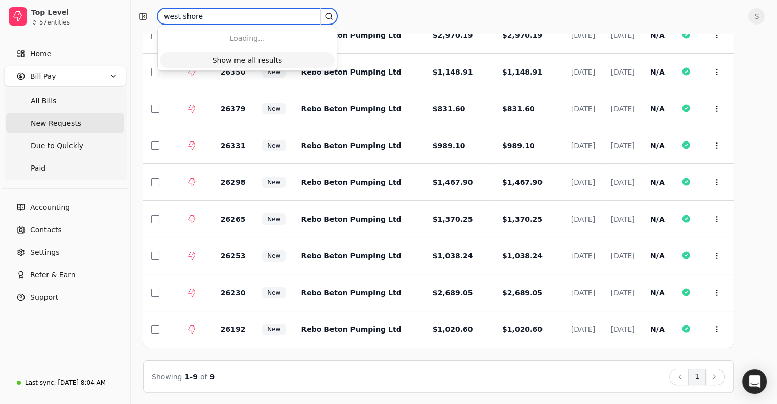
type input "west shore"
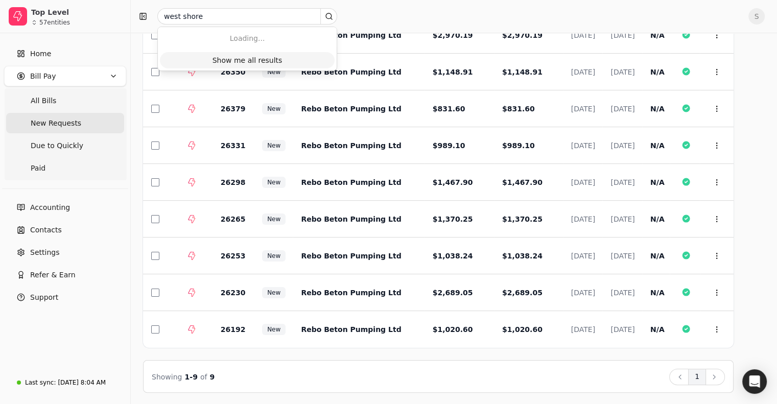
click at [249, 63] on div "Show me all results" at bounding box center [248, 60] width 70 height 11
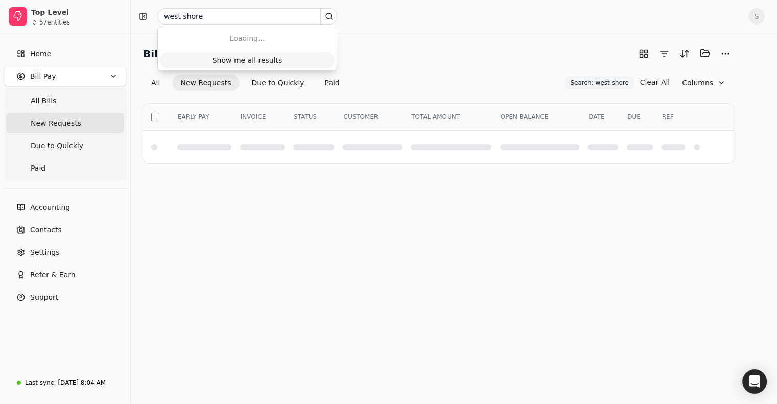
scroll to position [0, 0]
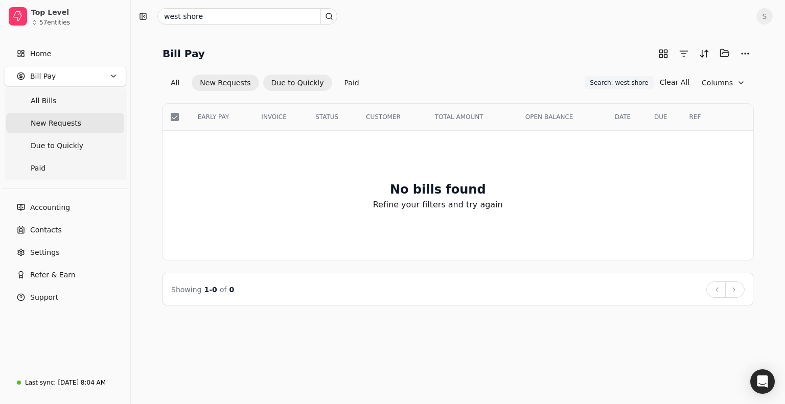
click at [274, 88] on button "Due to Quickly" at bounding box center [297, 83] width 69 height 16
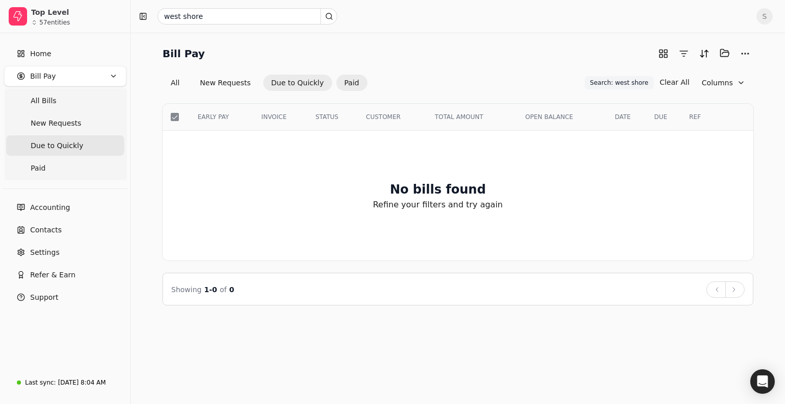
click at [340, 78] on button "Paid" at bounding box center [351, 83] width 31 height 16
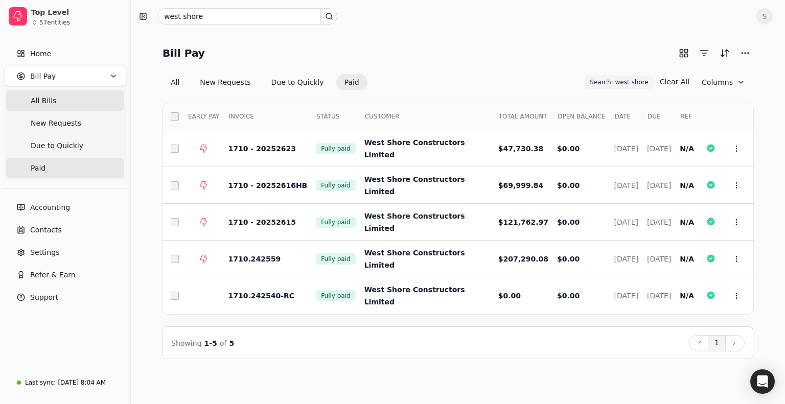
click at [51, 99] on span "All Bills" at bounding box center [44, 101] width 26 height 11
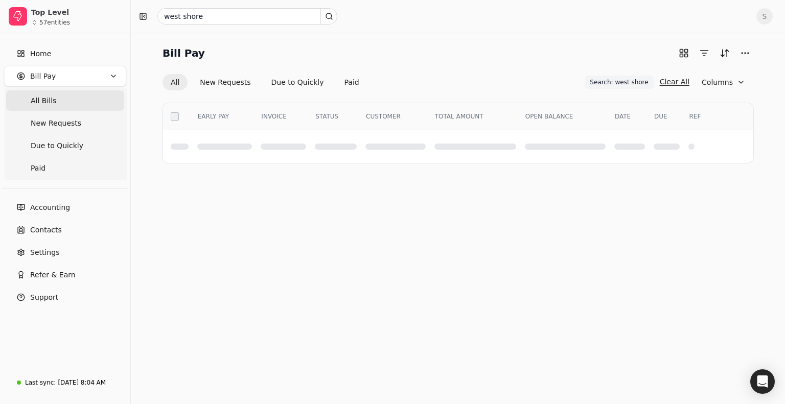
click at [674, 81] on button "Clear All" at bounding box center [675, 82] width 30 height 16
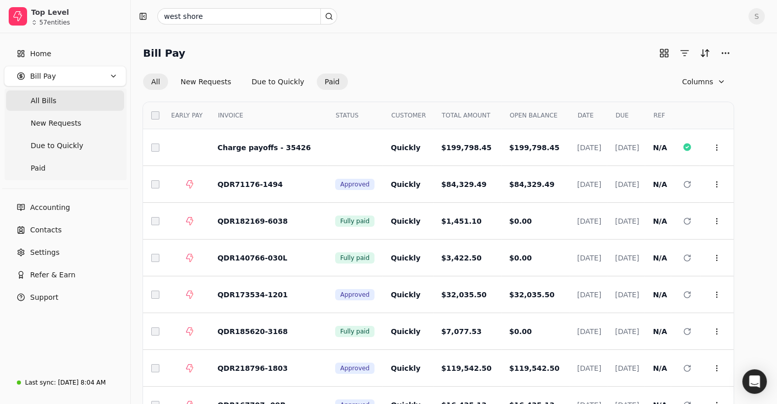
click at [335, 85] on button "Paid" at bounding box center [332, 82] width 31 height 16
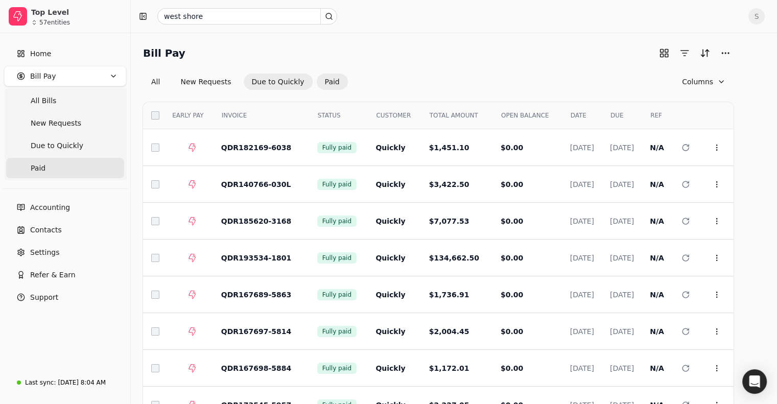
click at [287, 84] on button "Due to Quickly" at bounding box center [278, 82] width 69 height 16
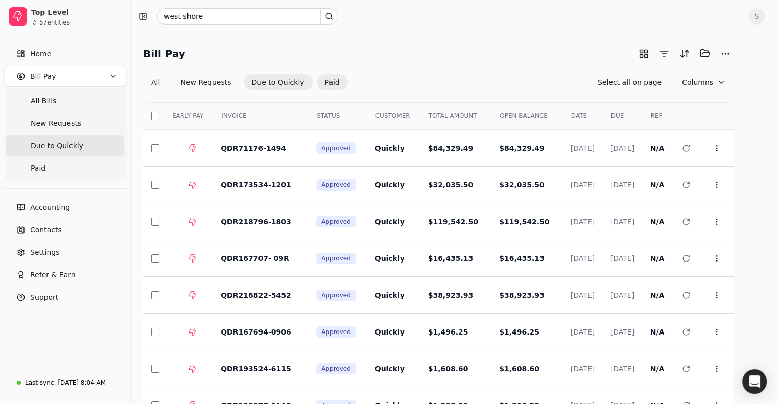
click at [339, 81] on button "Paid" at bounding box center [332, 82] width 31 height 16
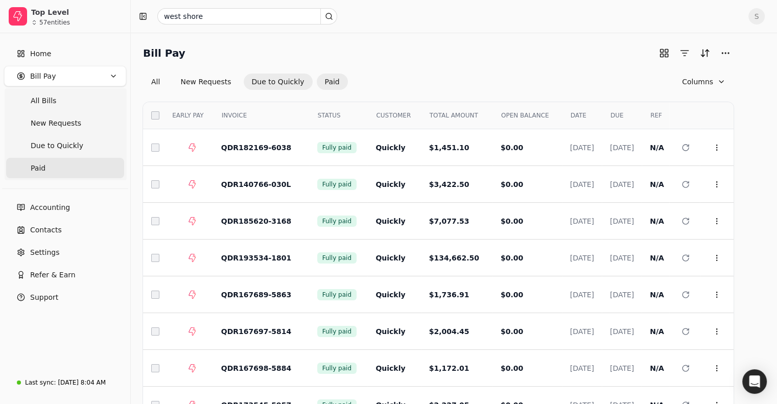
click at [307, 83] on button "Due to Quickly" at bounding box center [278, 82] width 69 height 16
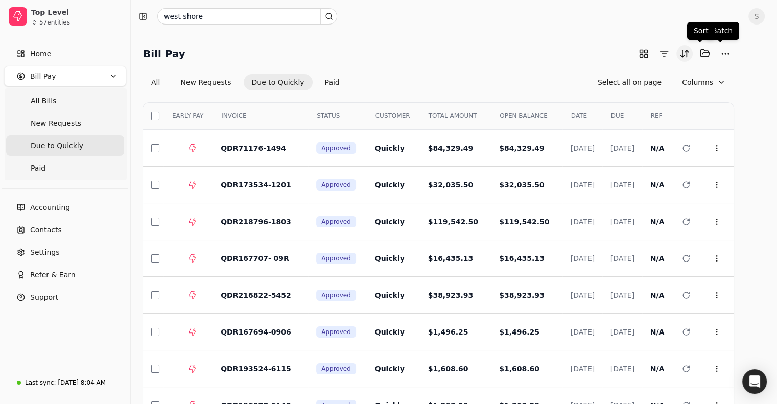
click at [693, 54] on button "Sort" at bounding box center [685, 53] width 16 height 16
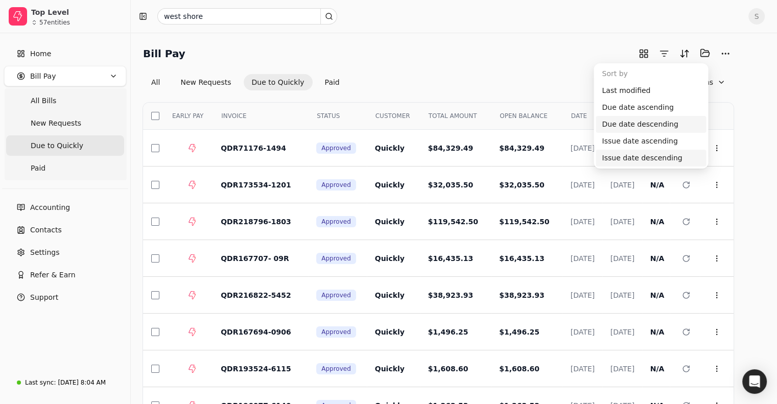
click at [621, 156] on div "Issue date descending" at bounding box center [651, 158] width 110 height 17
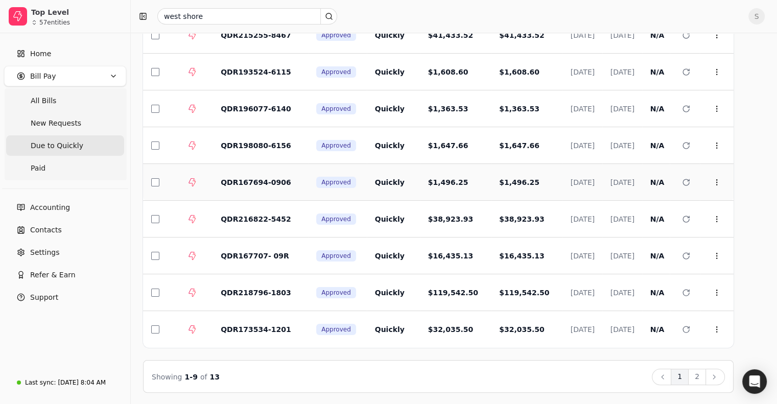
scroll to position [62, 0]
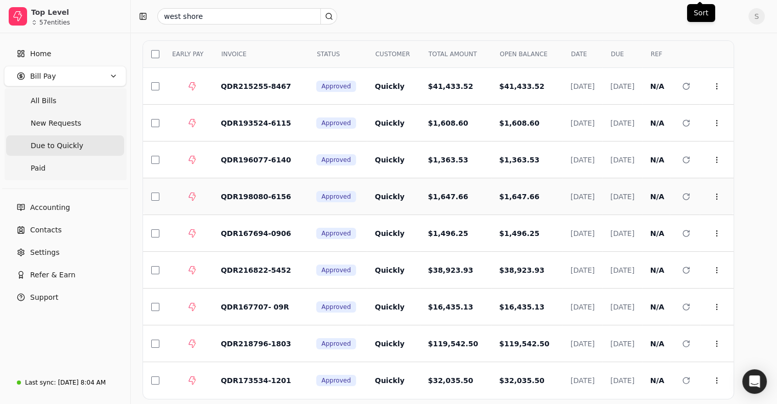
click at [375, 194] on span "Quickly" at bounding box center [390, 197] width 30 height 8
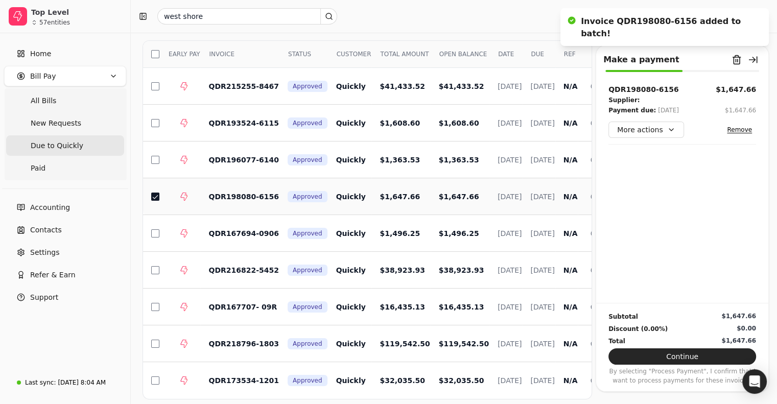
click at [151, 198] on td at bounding box center [151, 196] width 17 height 37
